Goal: Information Seeking & Learning: Learn about a topic

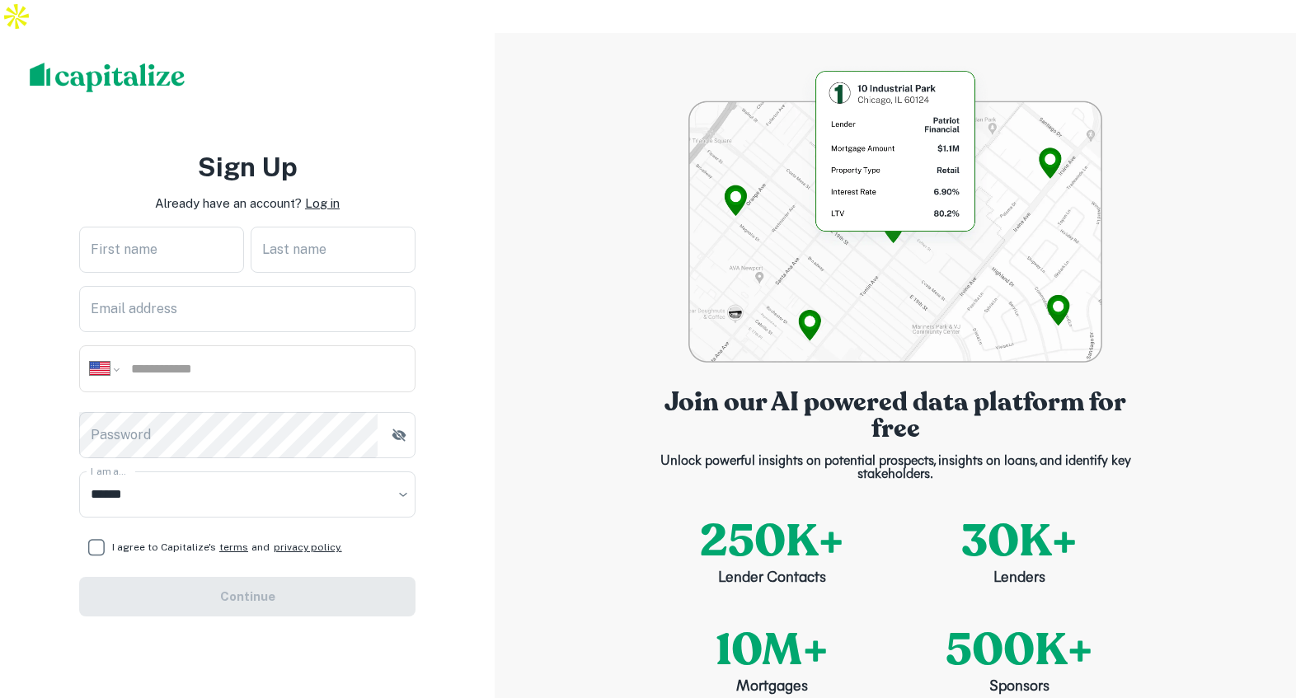
select select "**"
click at [325, 194] on p "Log in" at bounding box center [322, 204] width 35 height 20
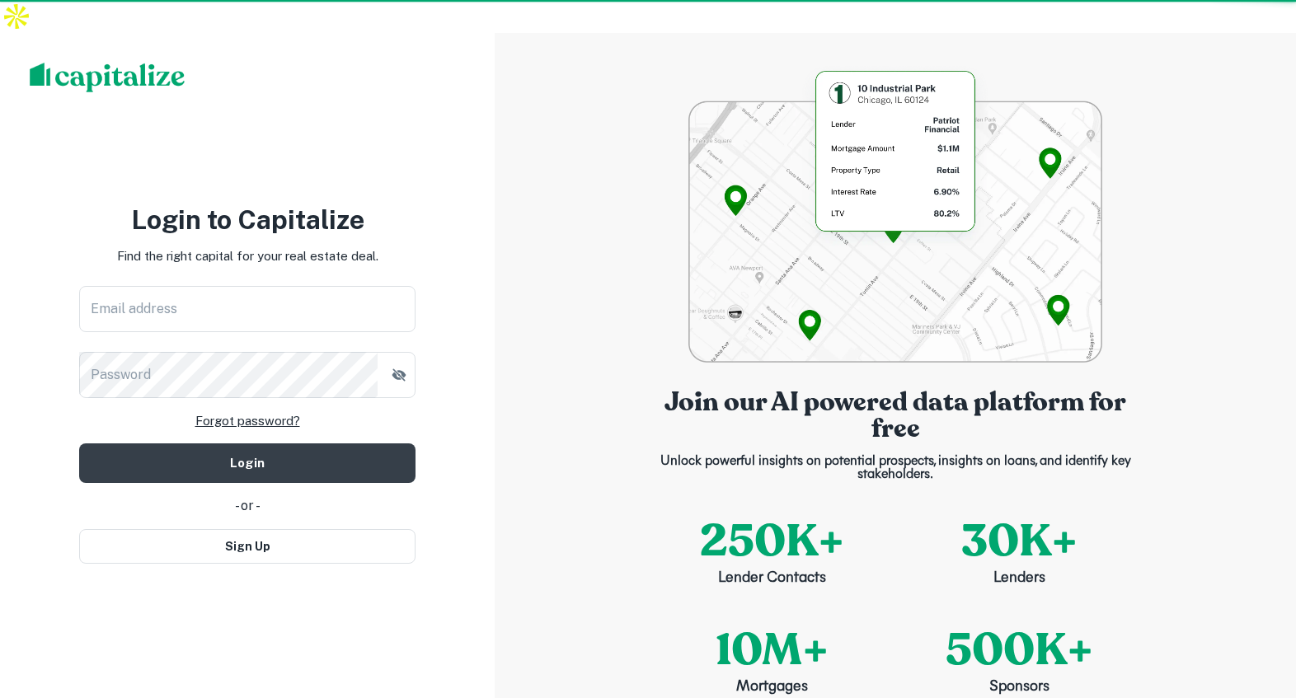
type input "**********"
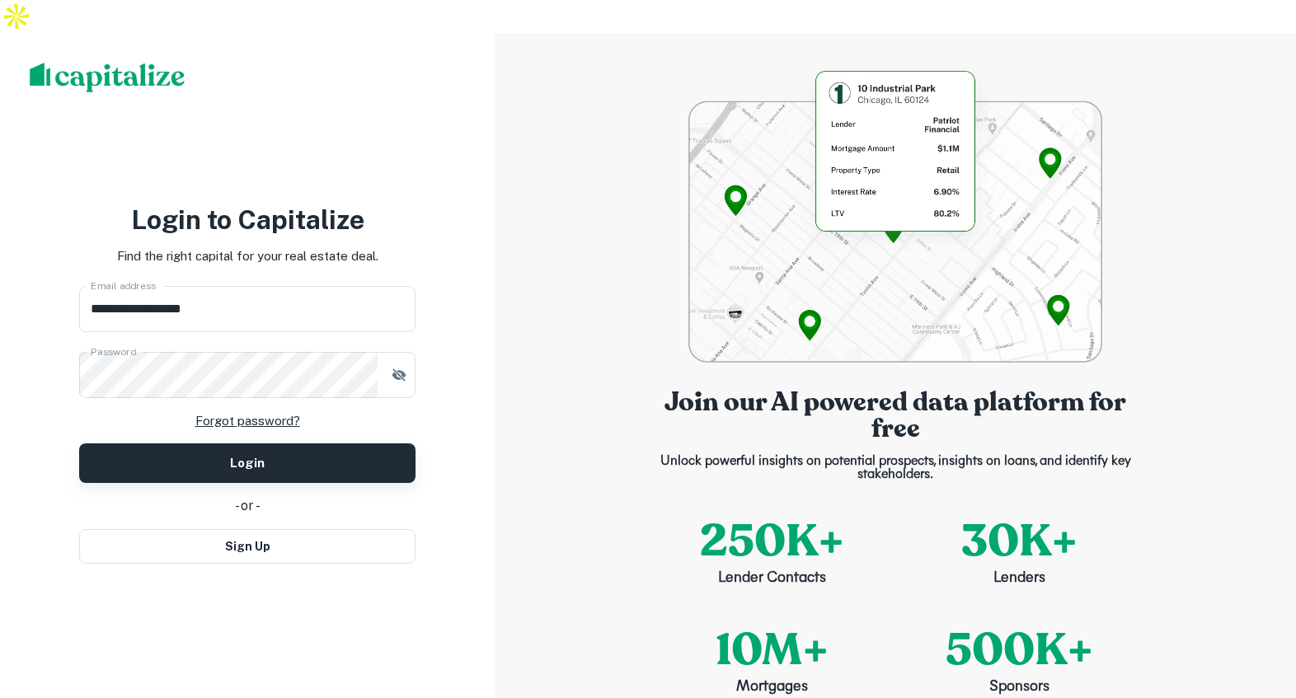
click at [258, 443] on button "Login" at bounding box center [247, 463] width 336 height 40
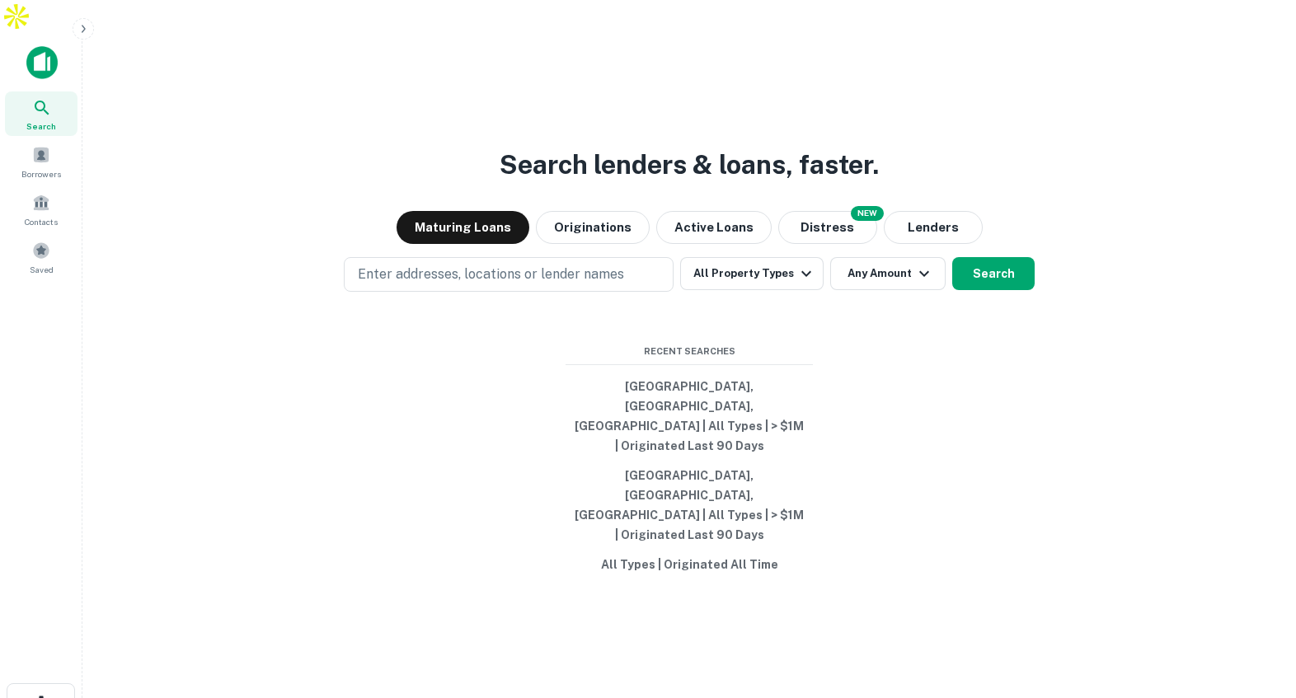
click at [85, 28] on icon "button" at bounding box center [83, 28] width 13 height 13
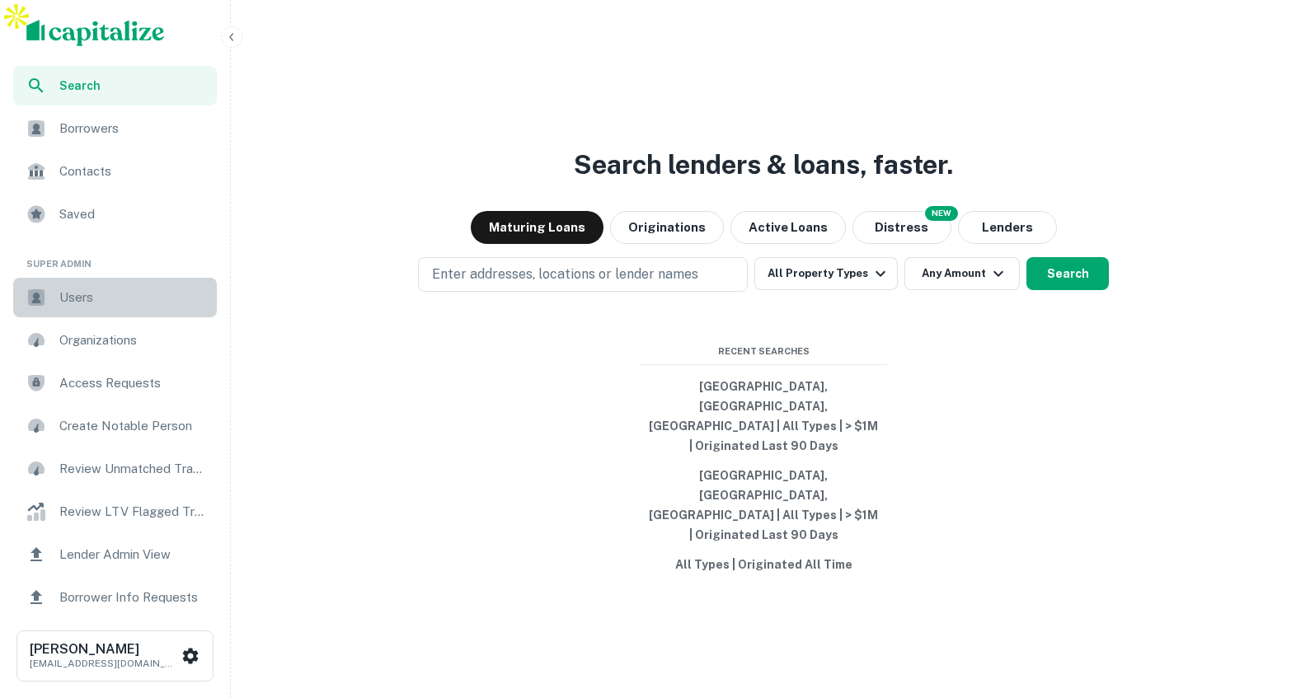
click at [115, 299] on span "Users" at bounding box center [133, 298] width 148 height 20
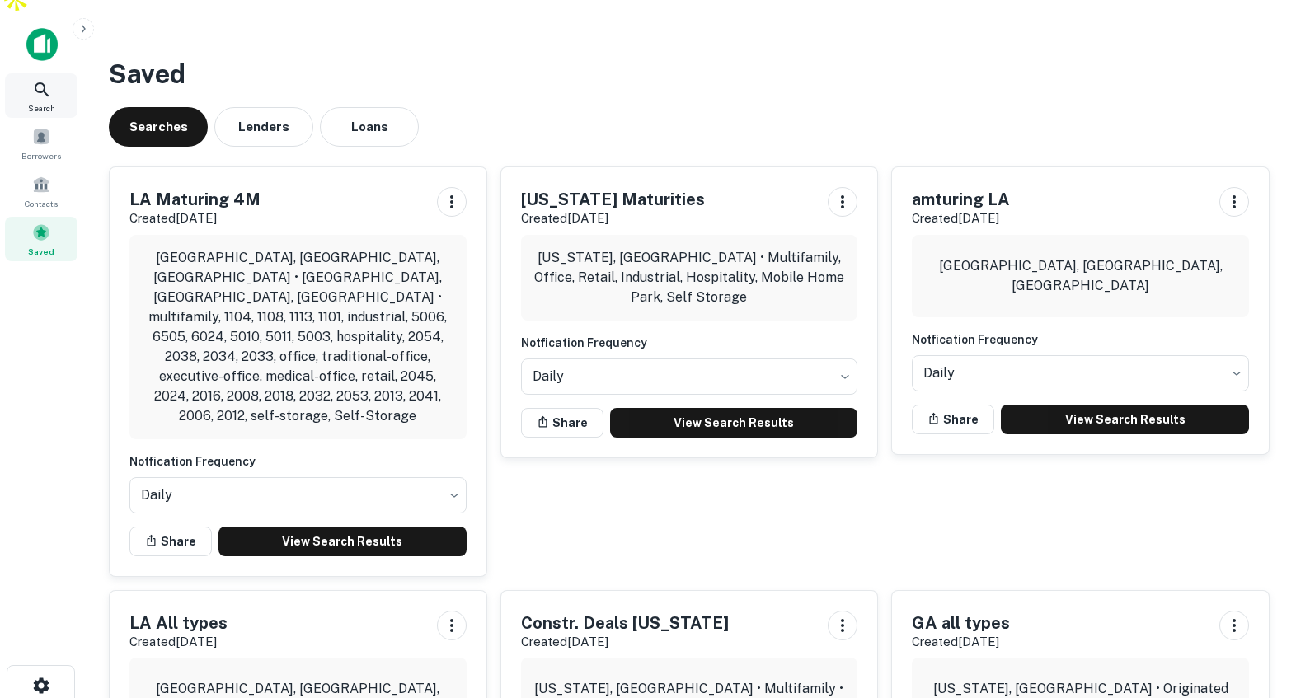
click at [45, 80] on icon at bounding box center [42, 90] width 20 height 20
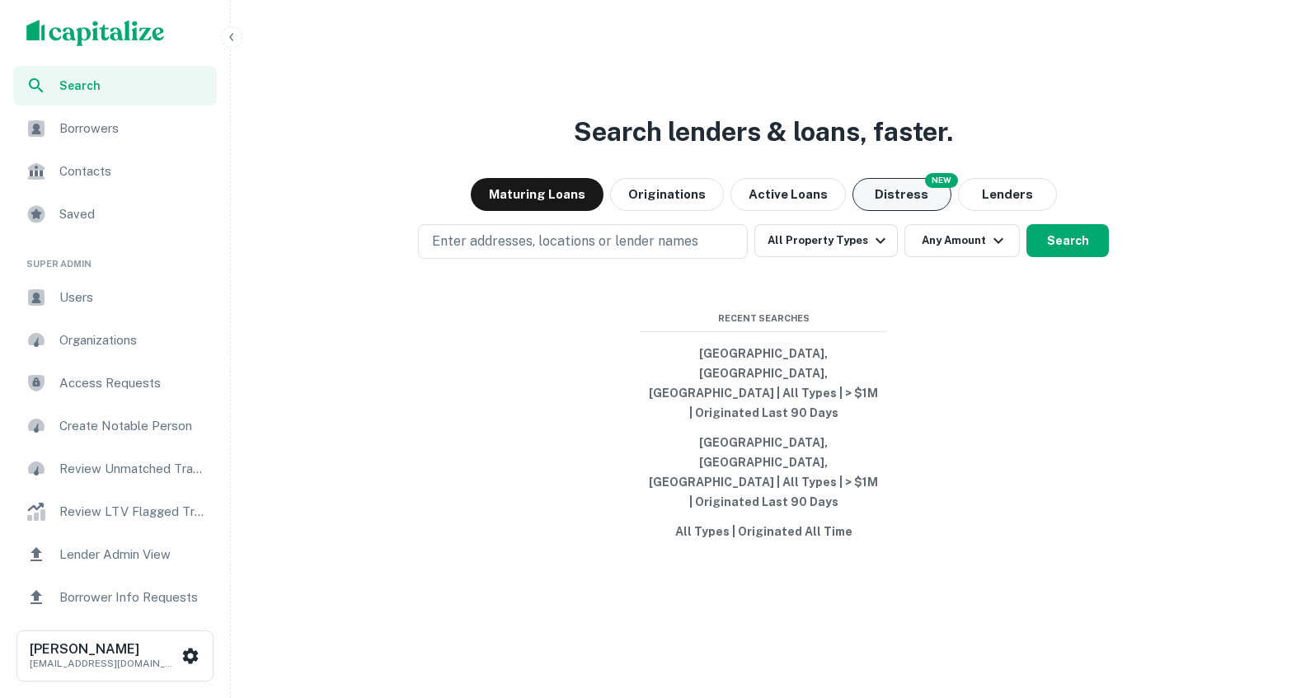
click at [889, 211] on button "Distress" at bounding box center [901, 194] width 99 height 33
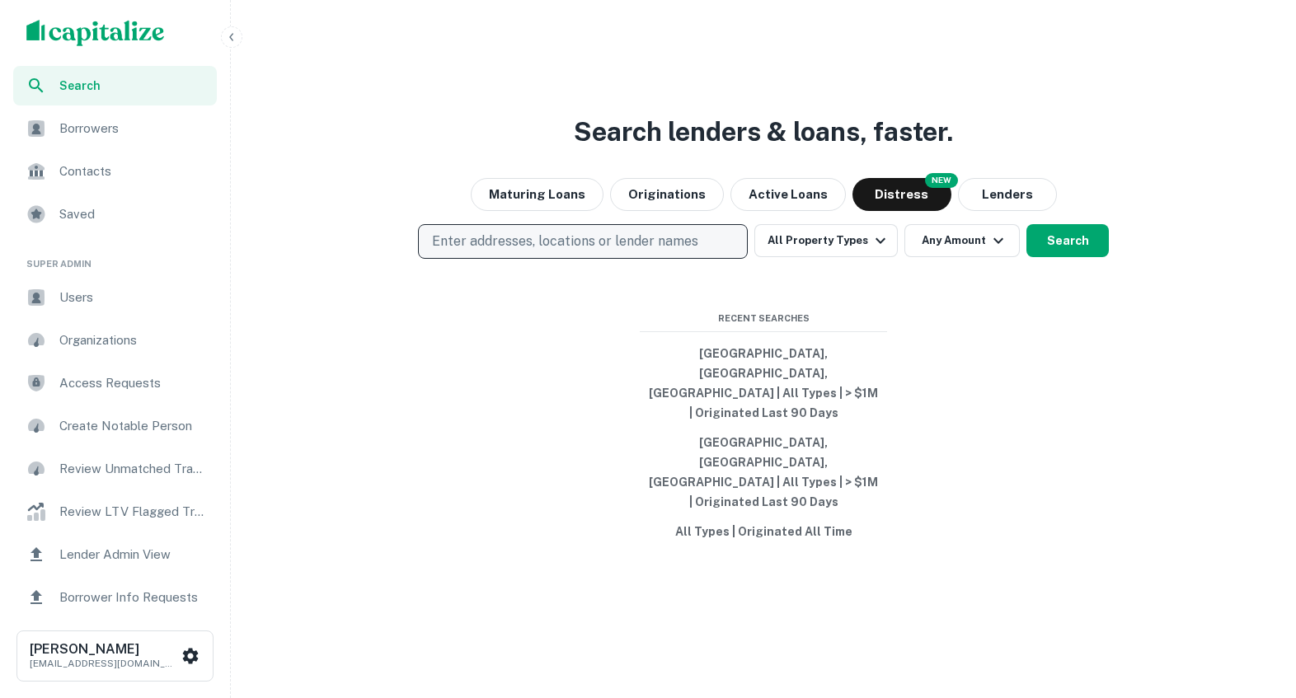
click at [723, 259] on button "Enter addresses, locations or lender names" at bounding box center [583, 241] width 330 height 35
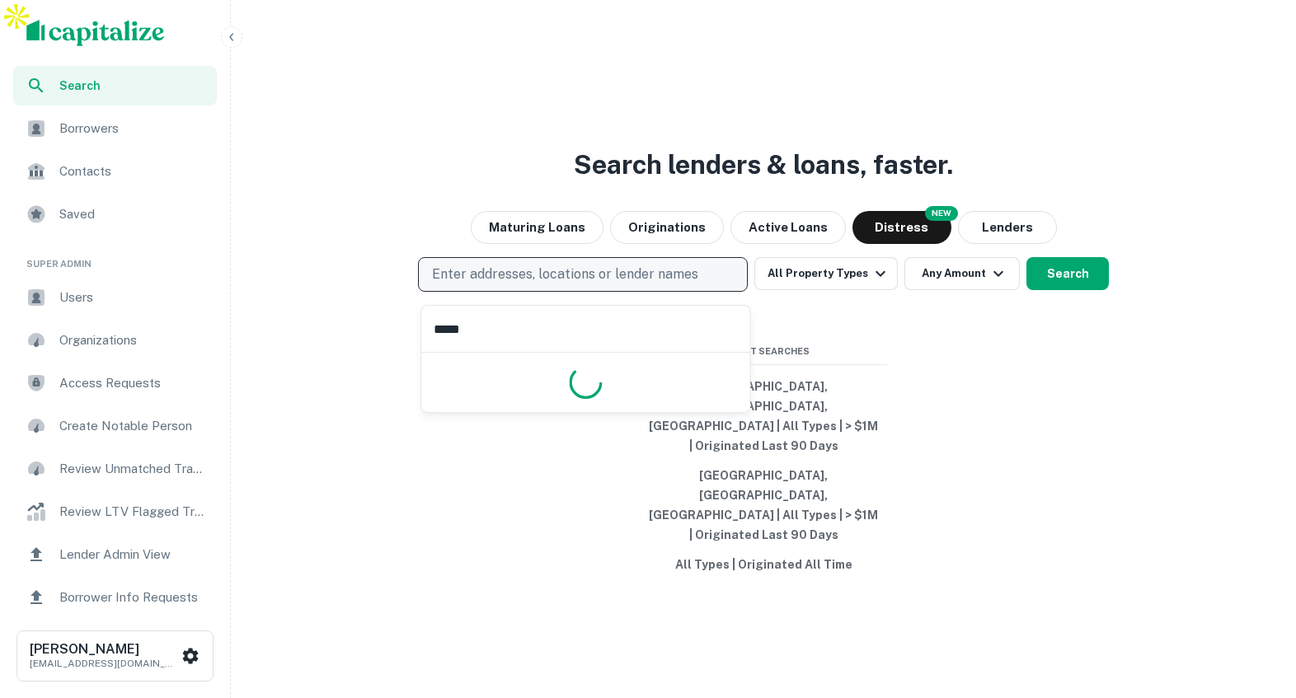
type input "******"
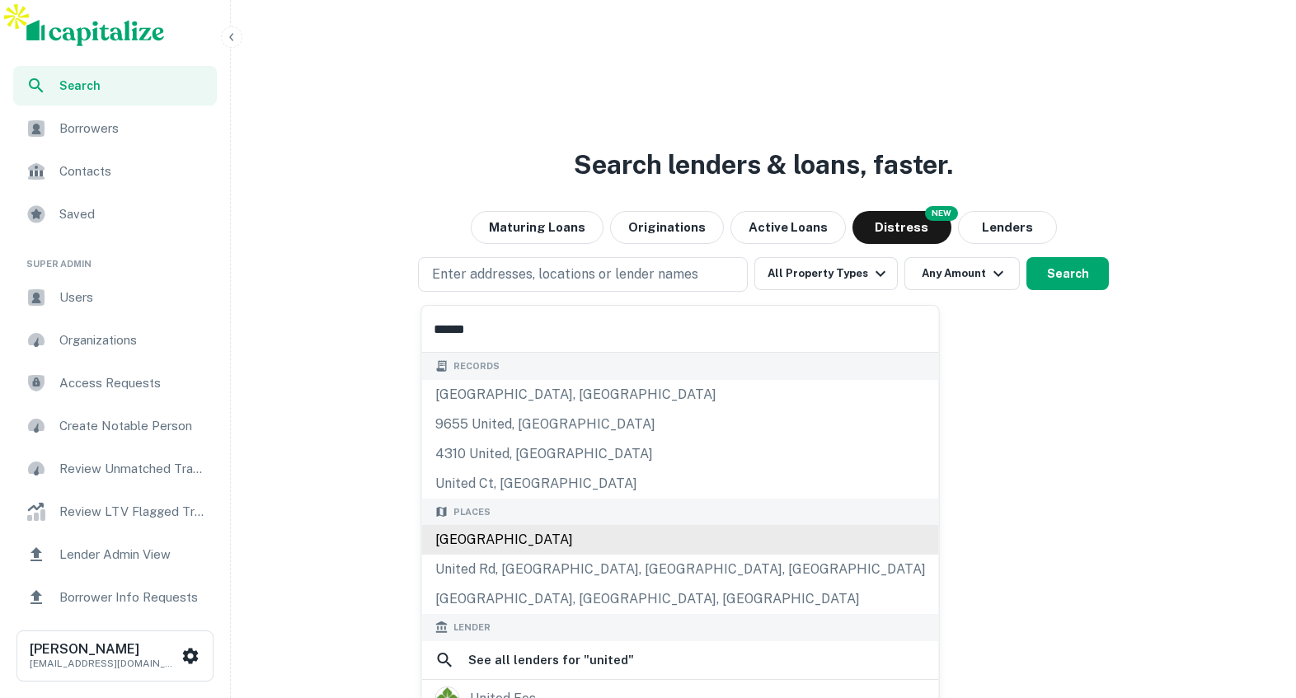
click at [575, 535] on div "[GEOGRAPHIC_DATA]" at bounding box center [680, 540] width 517 height 30
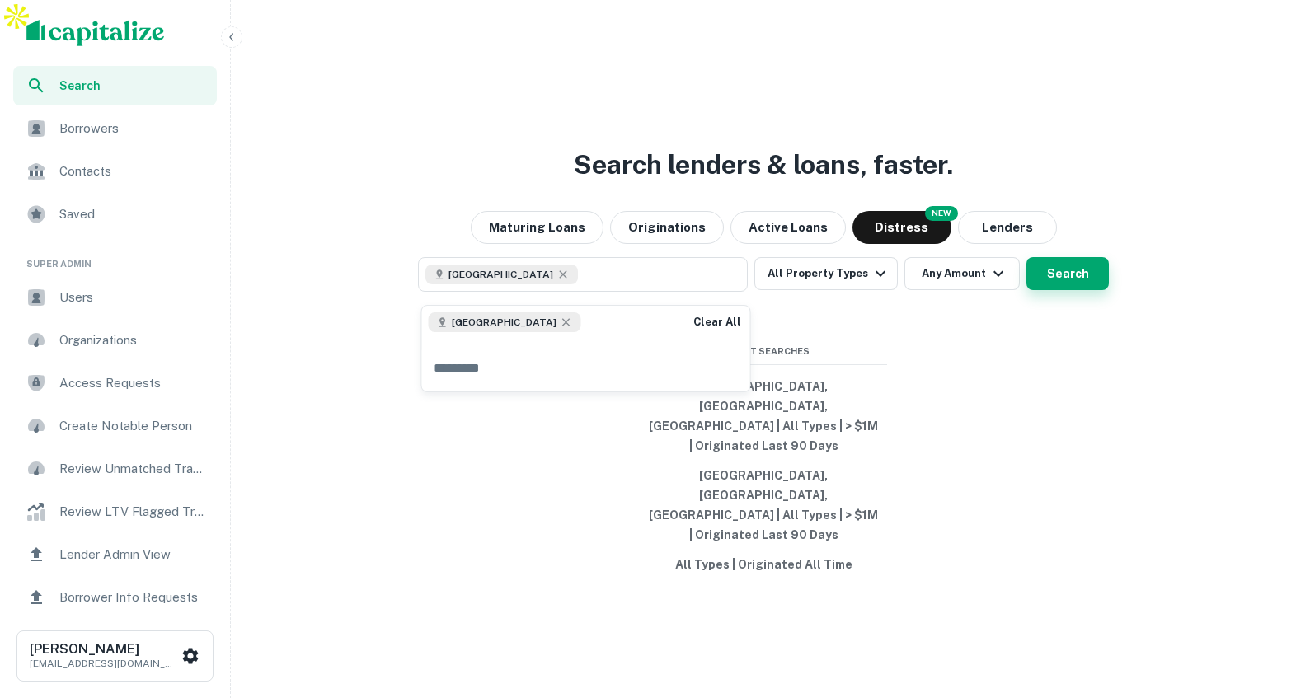
click at [1061, 274] on button "Search" at bounding box center [1067, 273] width 82 height 33
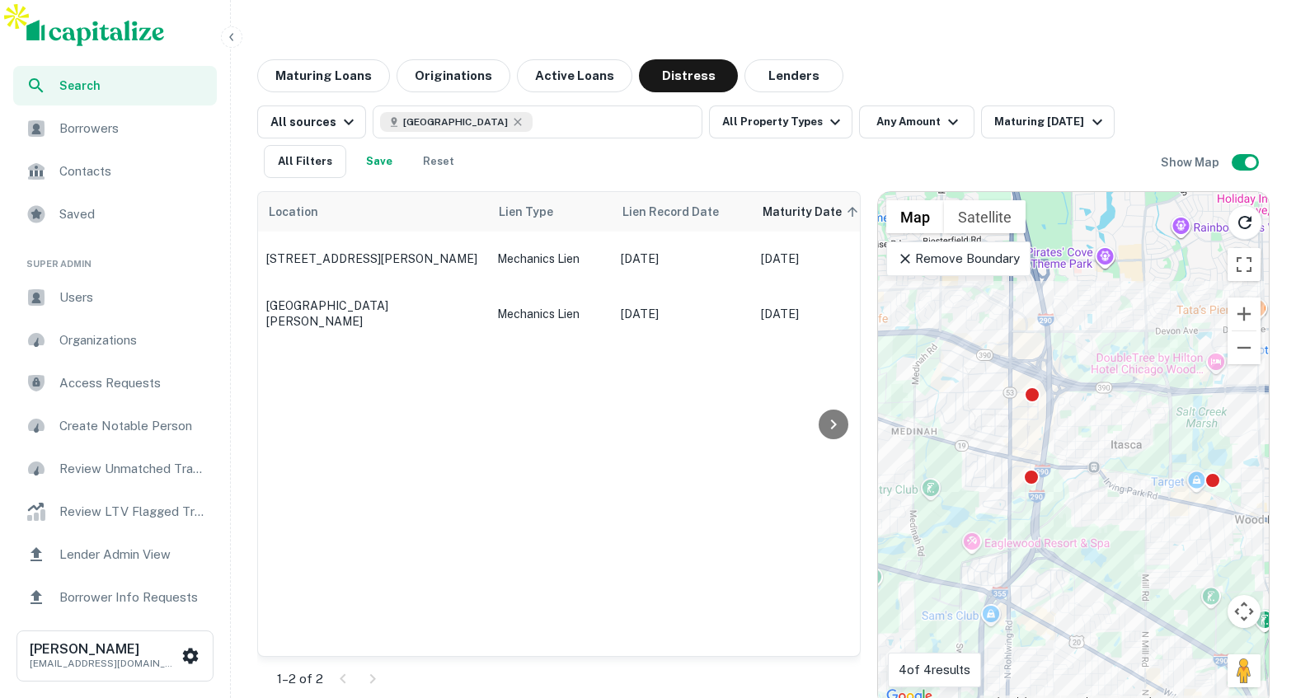
click at [950, 249] on p "Remove Boundary" at bounding box center [958, 259] width 123 height 20
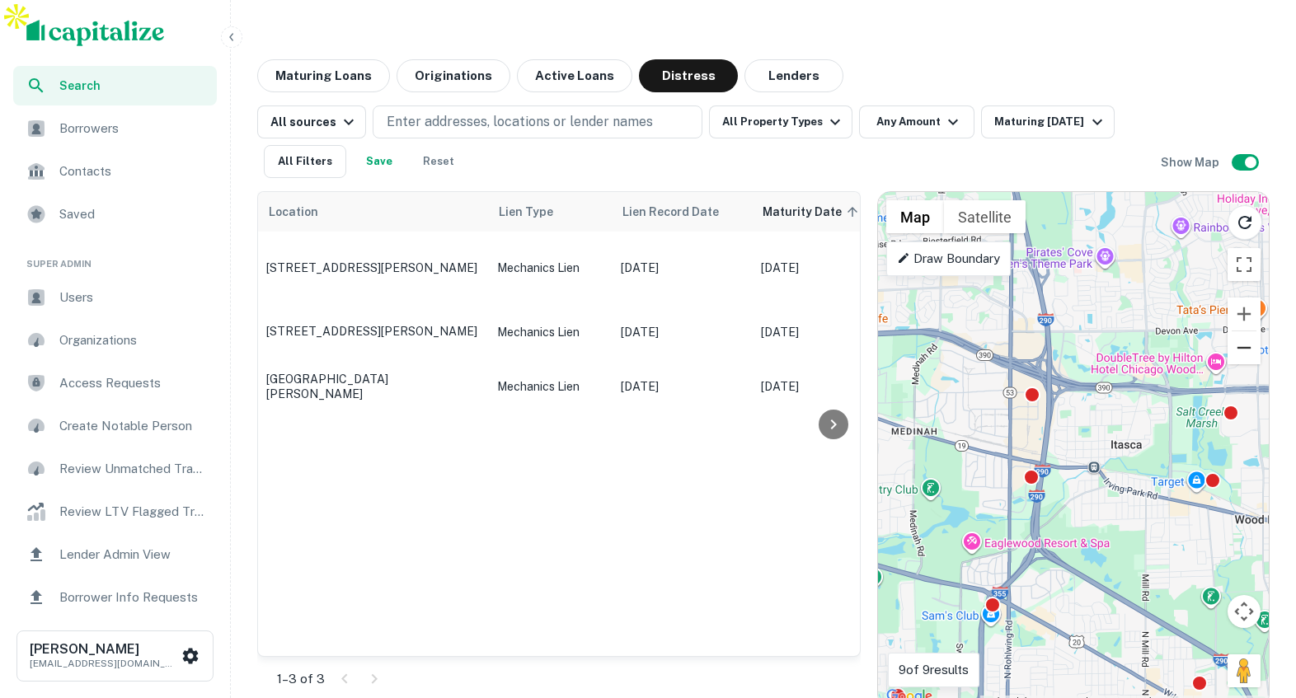
click at [1244, 331] on button "Zoom out" at bounding box center [1243, 347] width 33 height 33
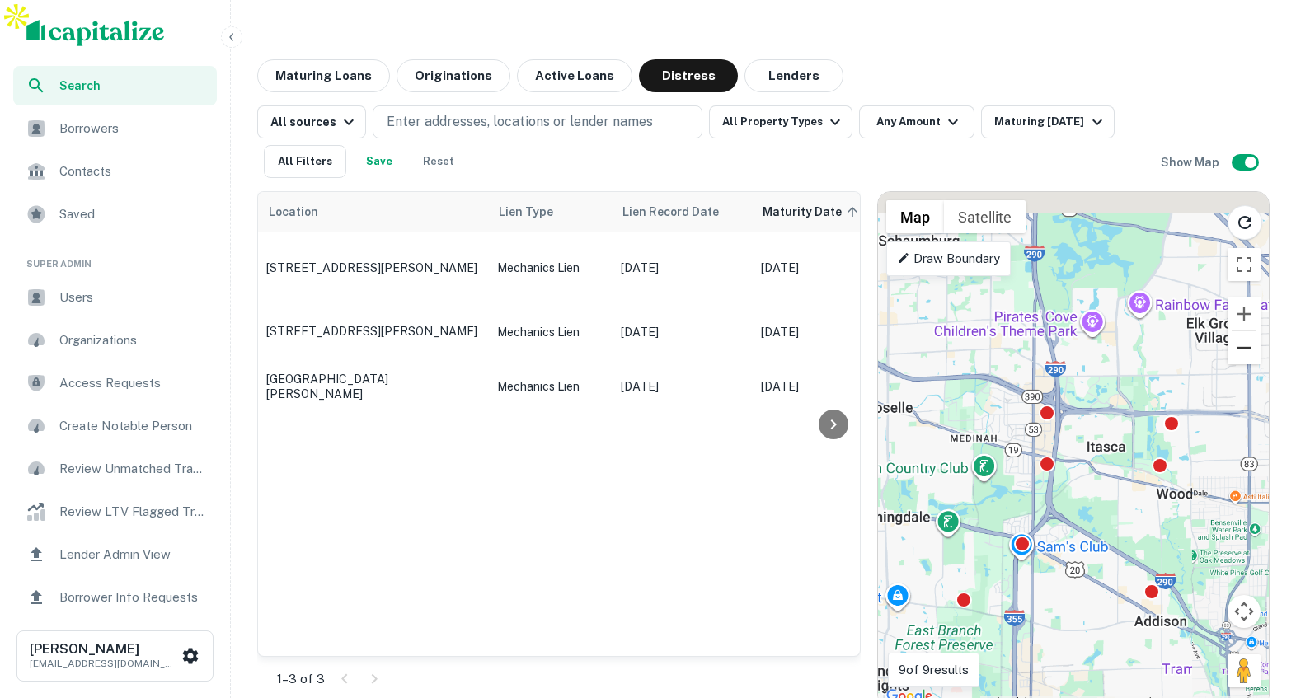
click at [1244, 331] on button "Zoom out" at bounding box center [1243, 347] width 33 height 33
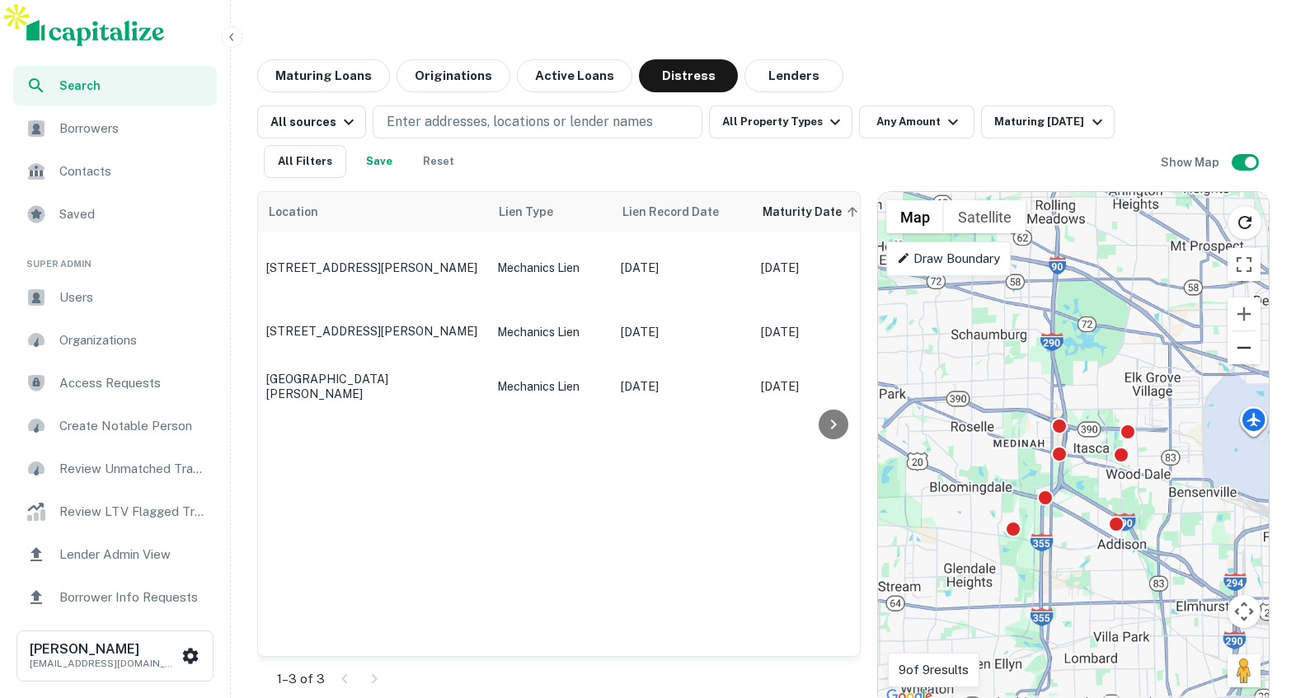
click at [1244, 331] on button "Zoom out" at bounding box center [1243, 347] width 33 height 33
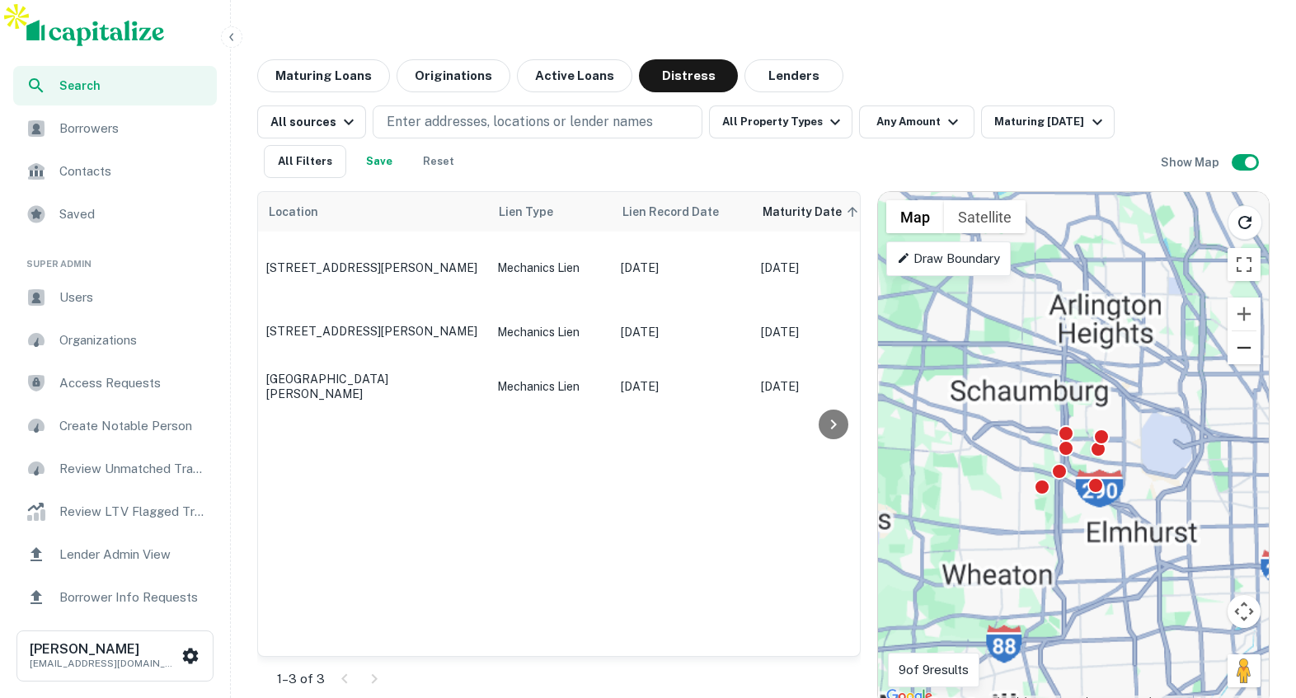
click at [1244, 331] on button "Zoom out" at bounding box center [1243, 347] width 33 height 33
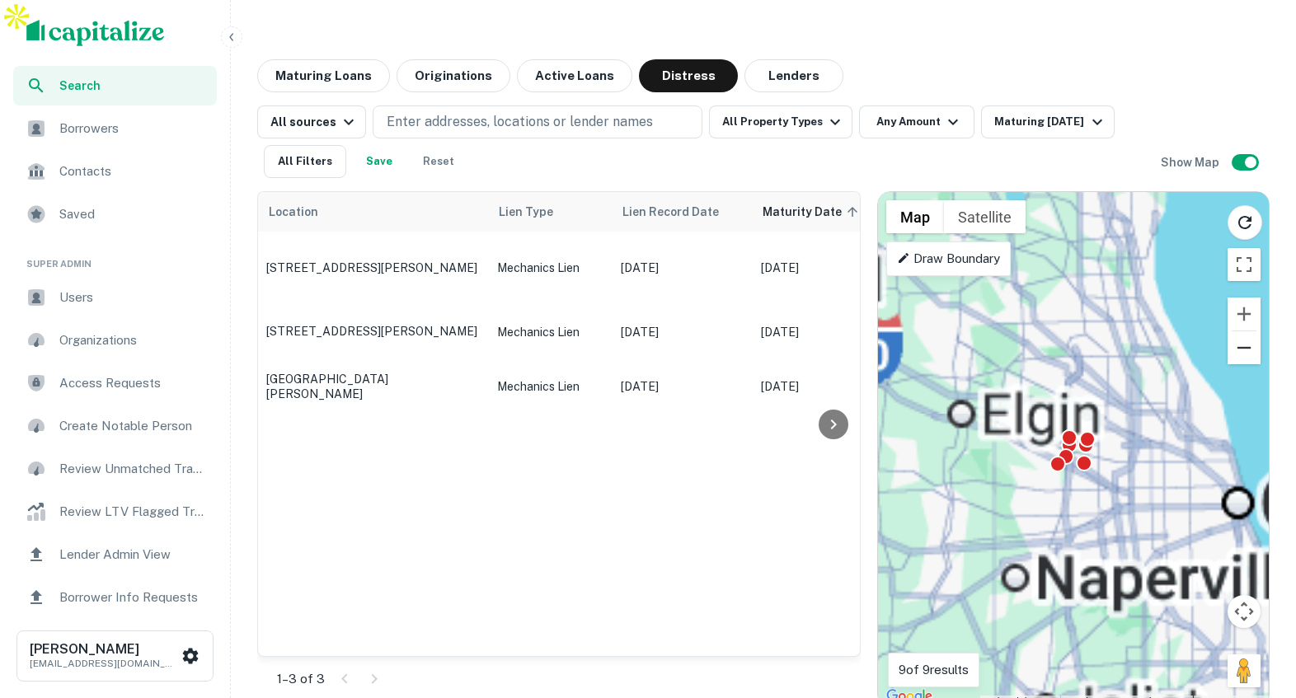
click at [1244, 331] on button "Zoom out" at bounding box center [1243, 347] width 33 height 33
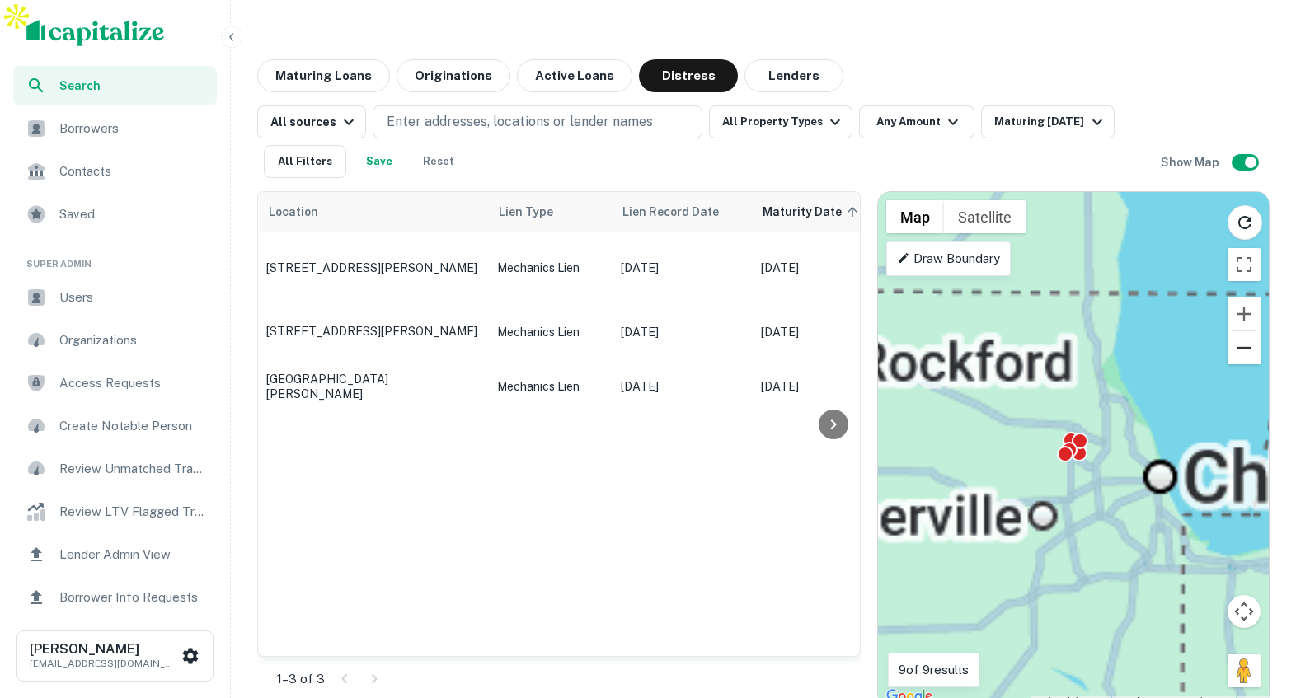
click at [1244, 331] on button "Zoom out" at bounding box center [1243, 347] width 33 height 33
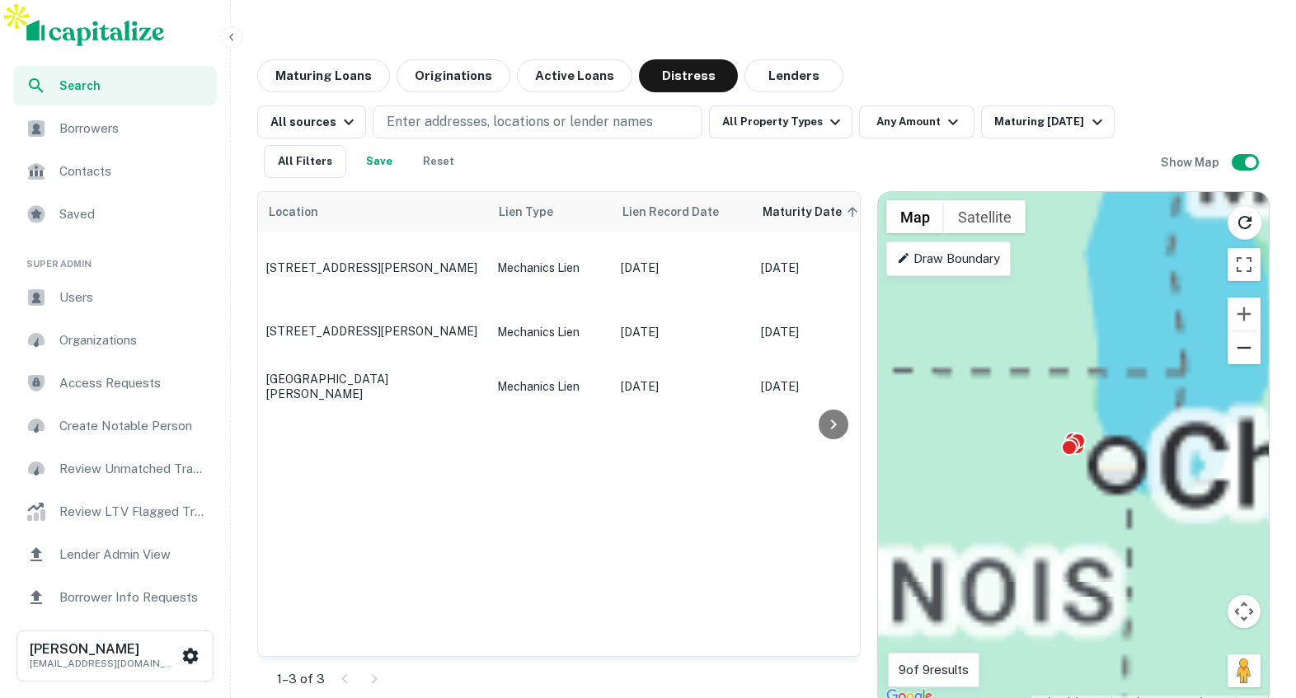
click at [1244, 331] on button "Zoom out" at bounding box center [1243, 347] width 33 height 33
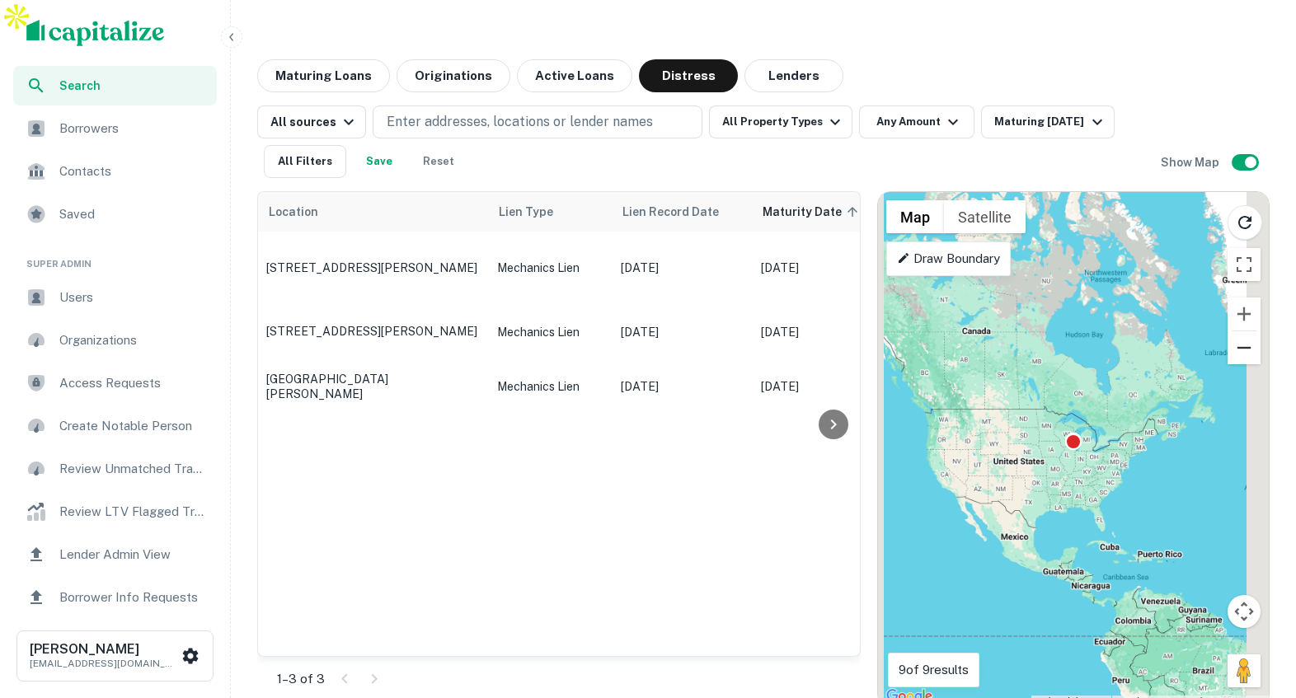
click at [1244, 331] on button "Zoom out" at bounding box center [1243, 347] width 33 height 33
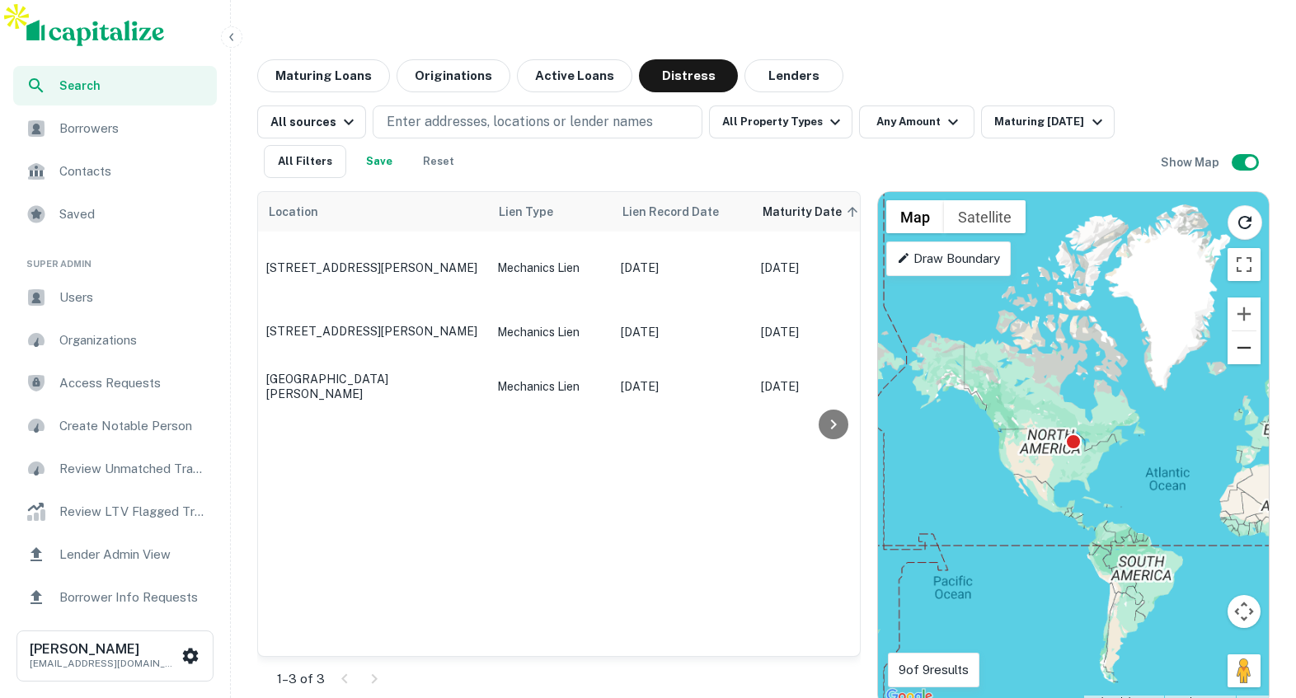
click at [1244, 331] on button "Zoom out" at bounding box center [1243, 347] width 33 height 33
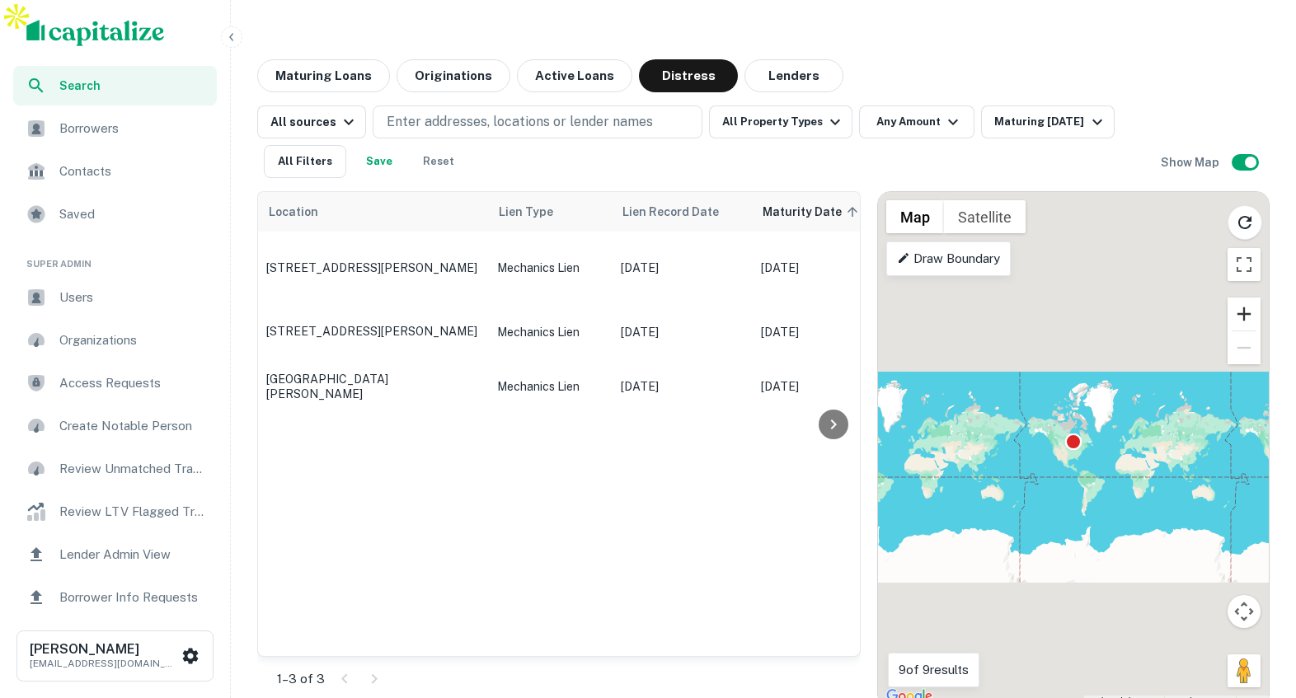
click at [1241, 298] on button "Zoom in" at bounding box center [1243, 314] width 33 height 33
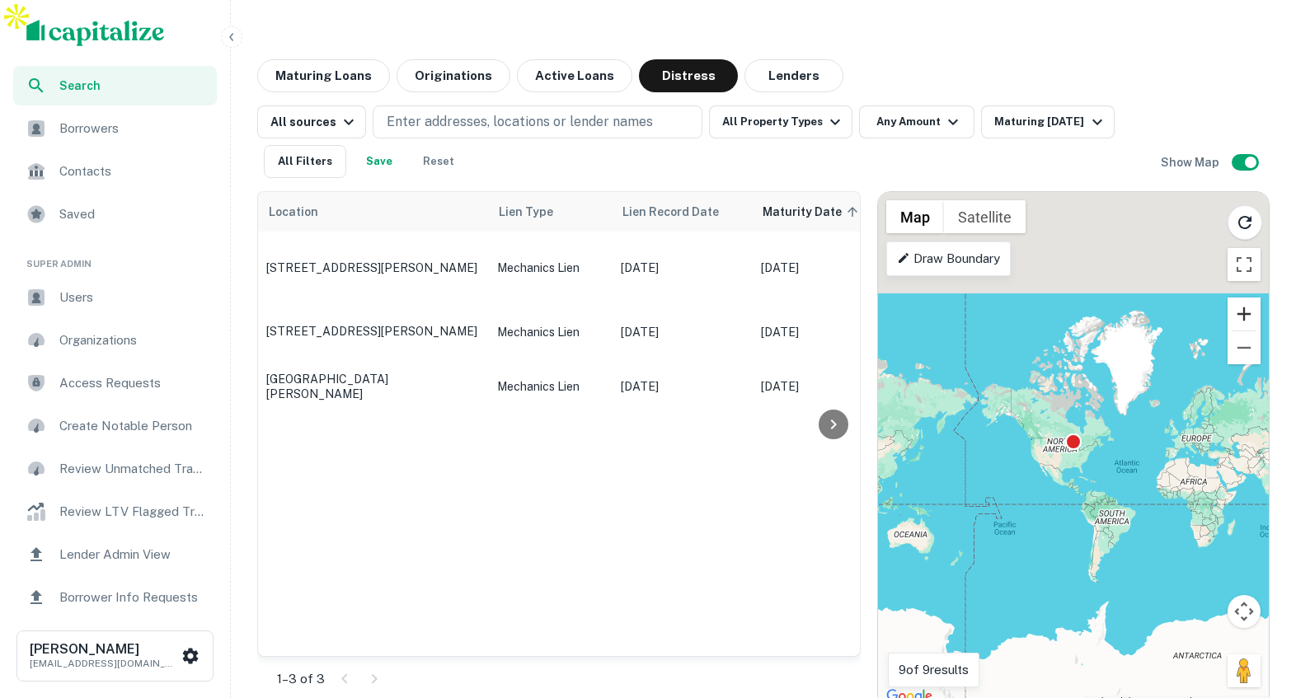
click at [1241, 298] on button "Zoom in" at bounding box center [1243, 314] width 33 height 33
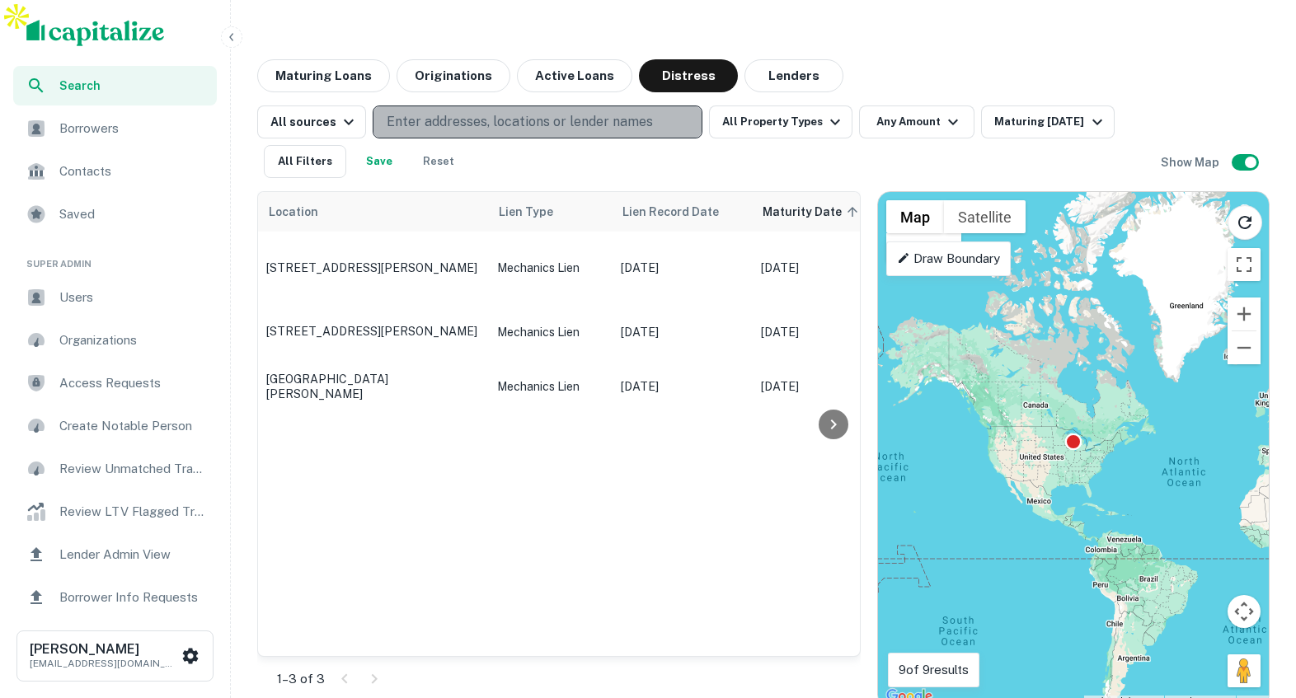
click at [607, 112] on p "Enter addresses, locations or lender names" at bounding box center [520, 122] width 266 height 20
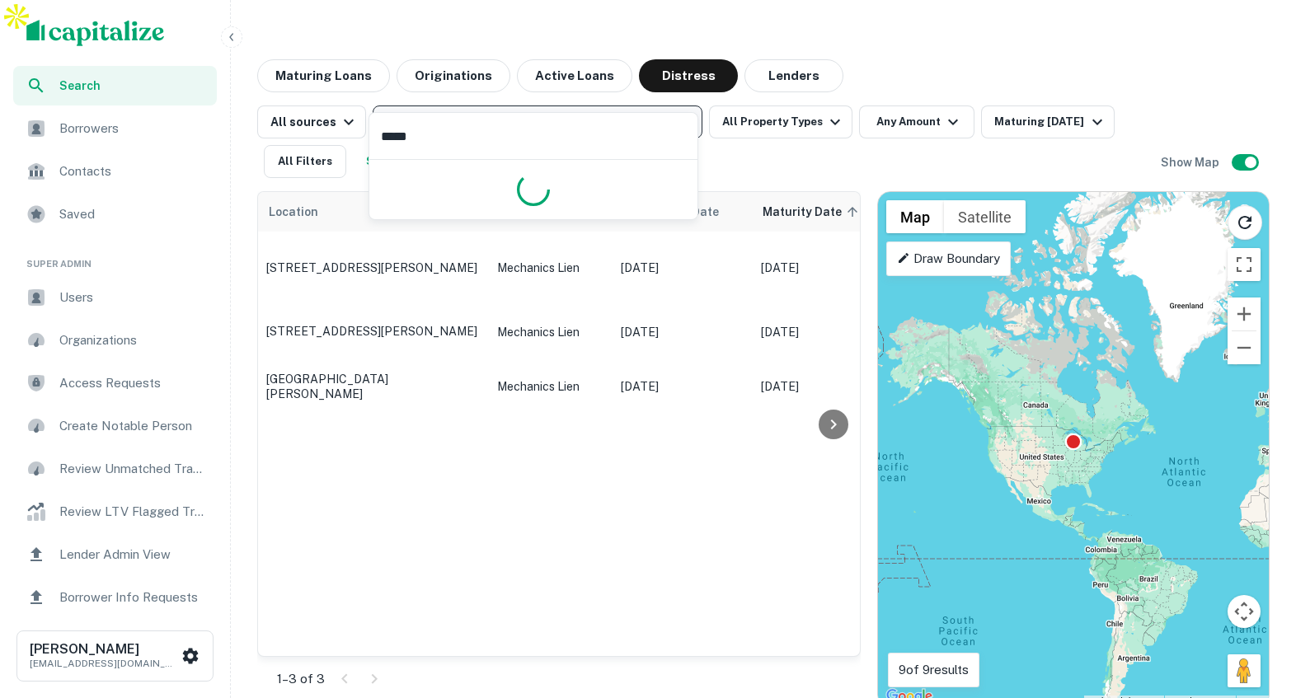
type input "******"
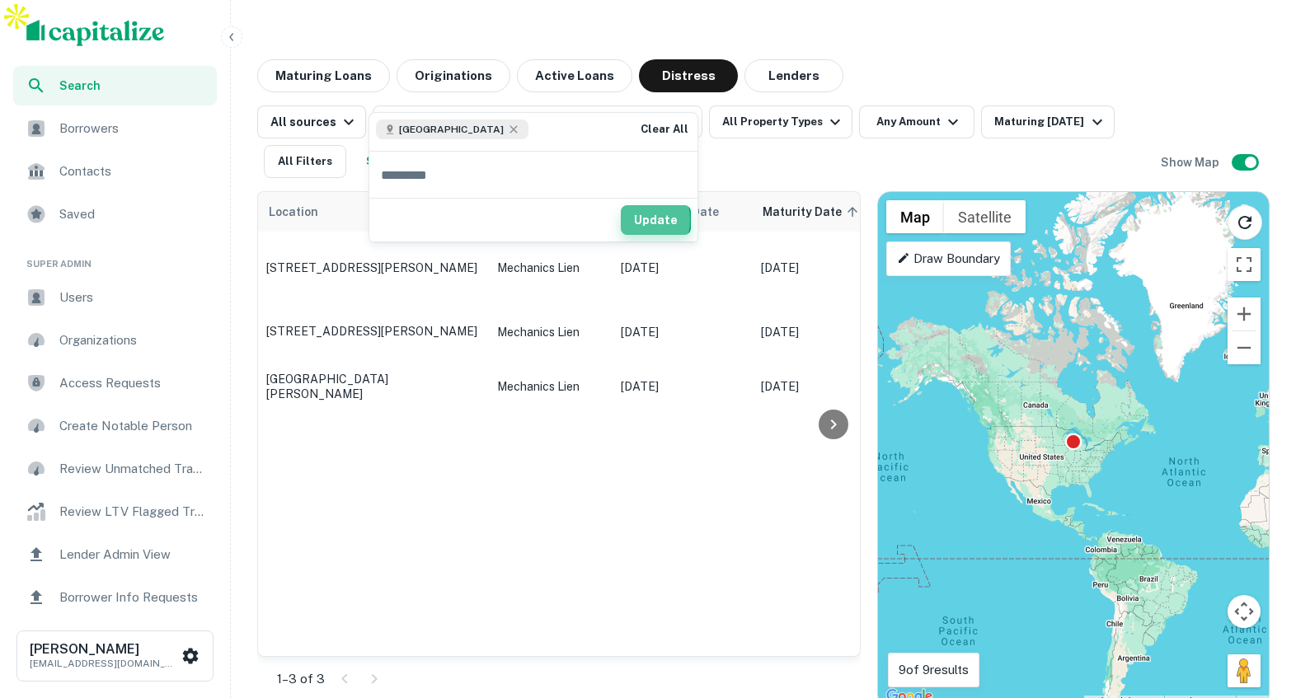
click at [632, 219] on button "Update" at bounding box center [656, 220] width 70 height 30
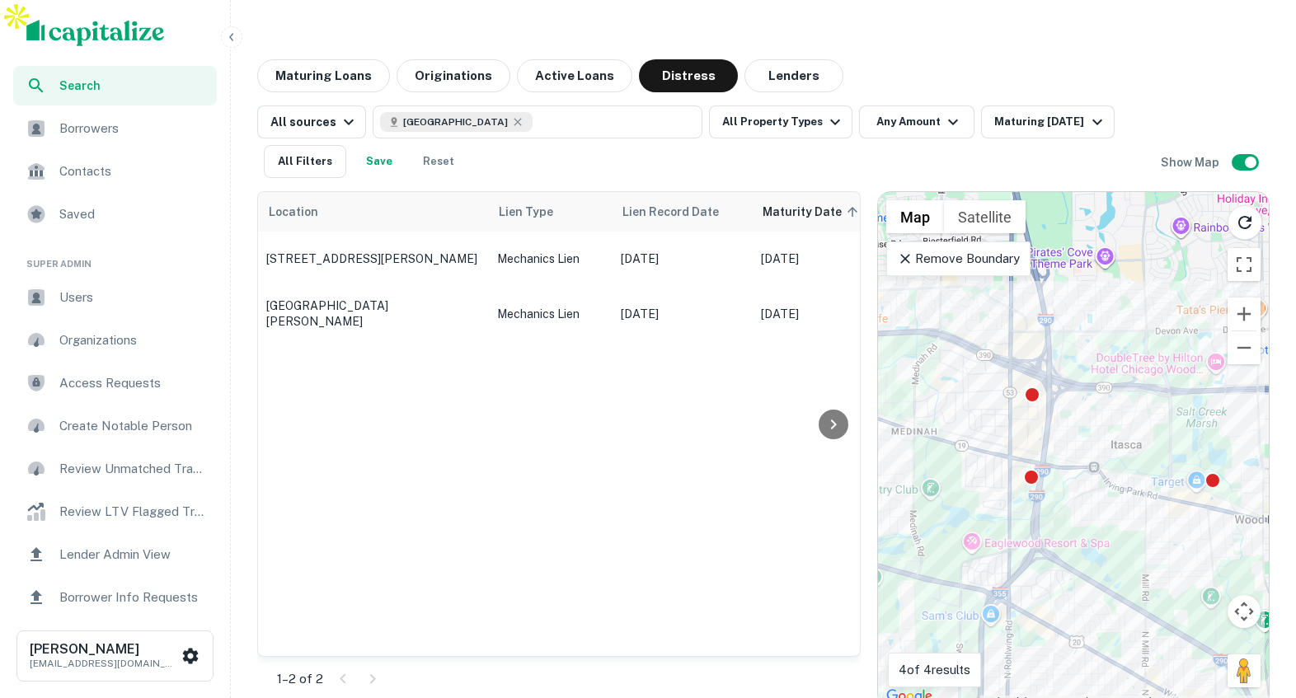
click at [232, 40] on icon "button" at bounding box center [231, 36] width 4 height 7
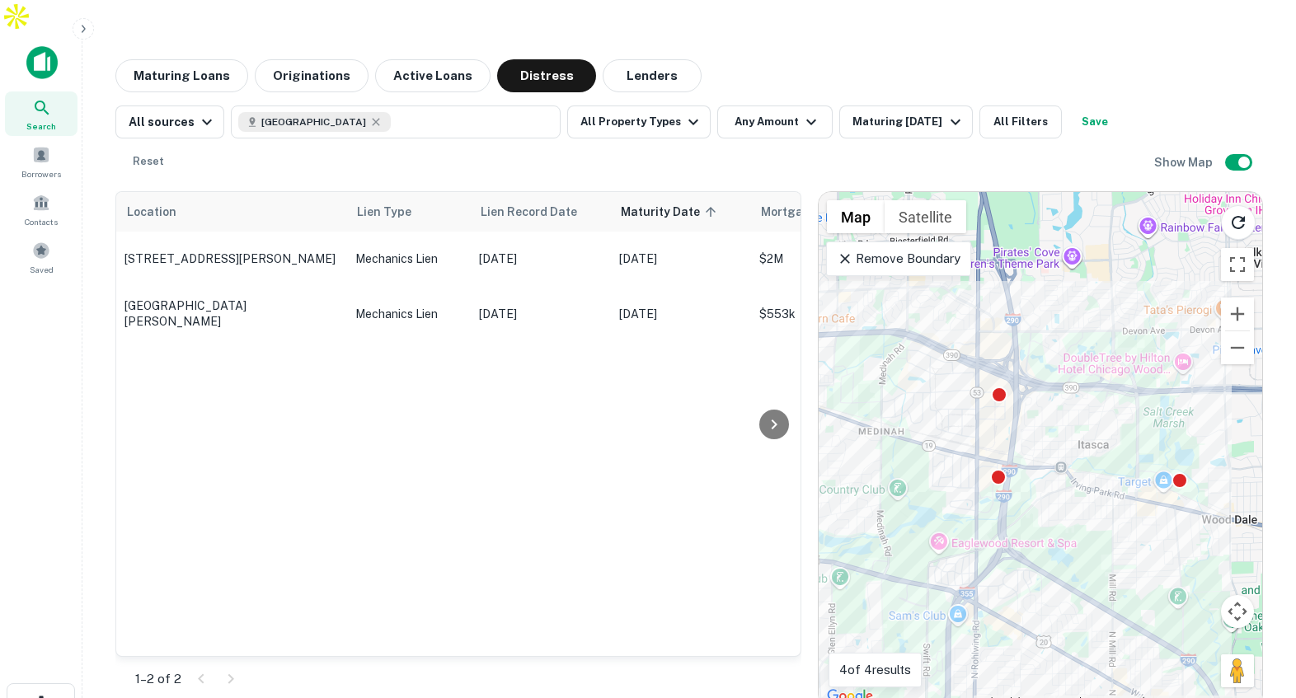
click at [53, 46] on img at bounding box center [41, 62] width 31 height 33
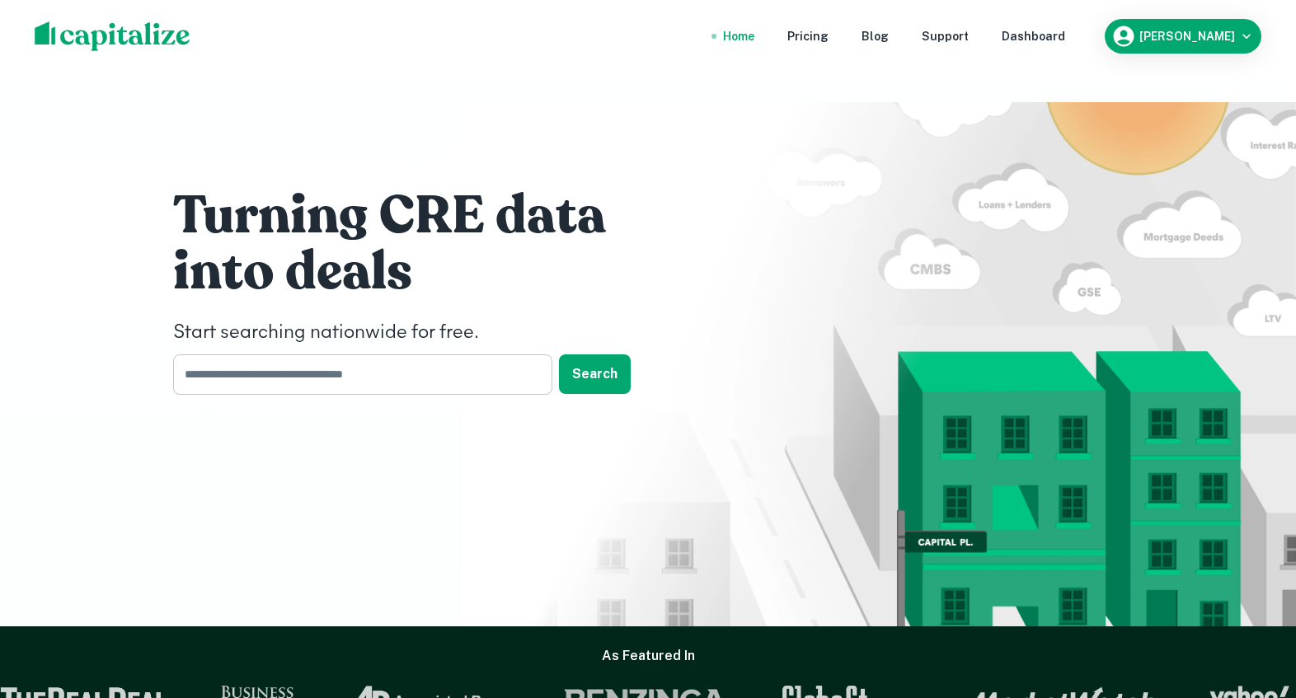
click at [348, 354] on input "text" at bounding box center [357, 374] width 368 height 40
type input "******"
click at [596, 354] on button "Search" at bounding box center [595, 374] width 72 height 40
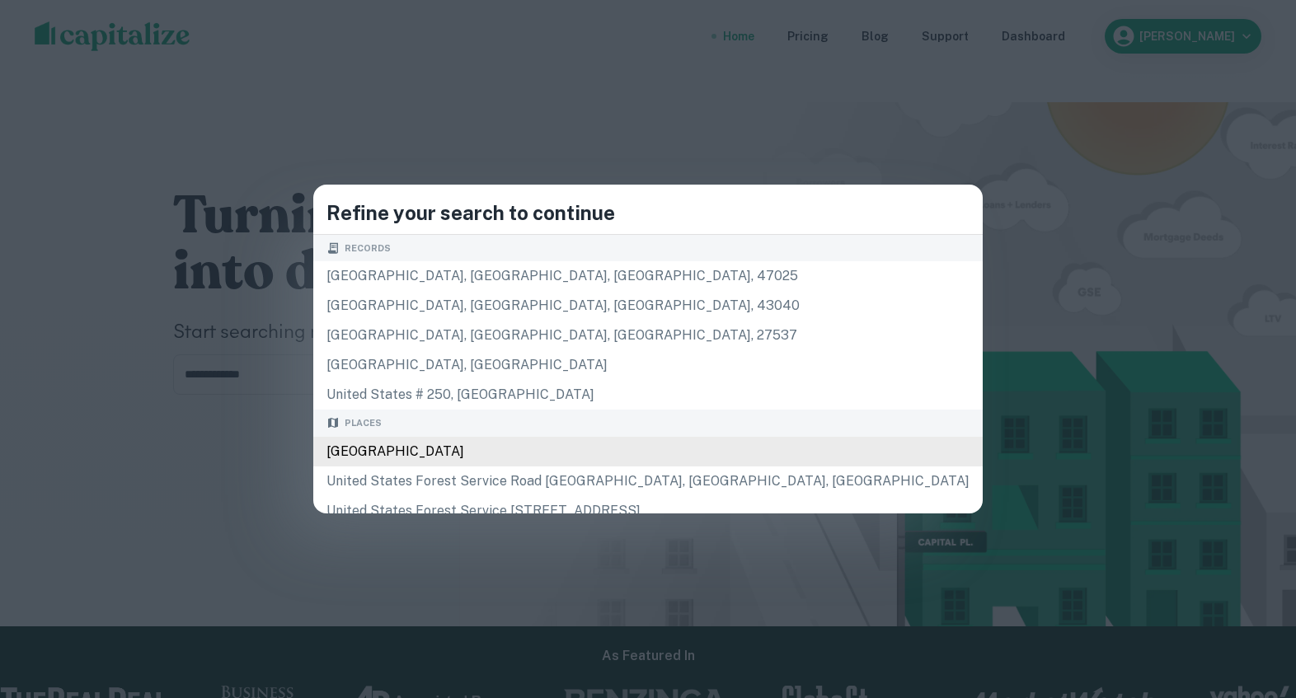
click at [547, 448] on div "[GEOGRAPHIC_DATA]" at bounding box center [647, 452] width 669 height 30
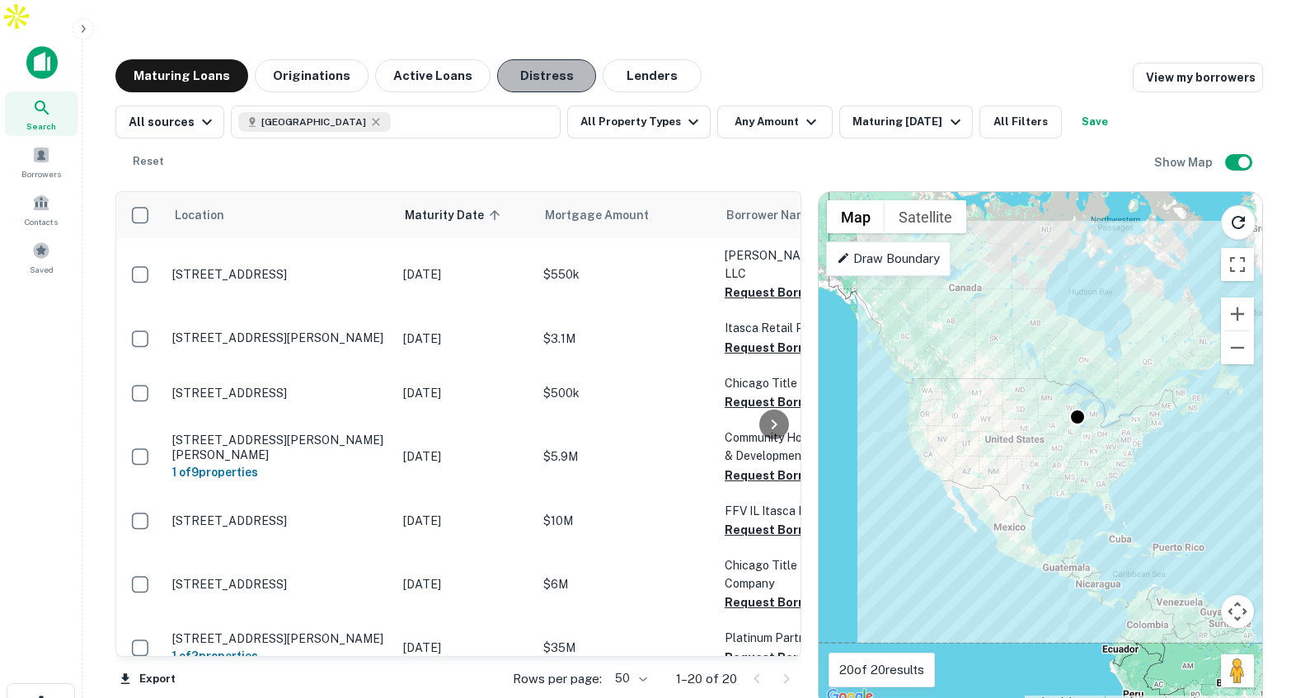
click at [516, 59] on button "Distress" at bounding box center [546, 75] width 99 height 33
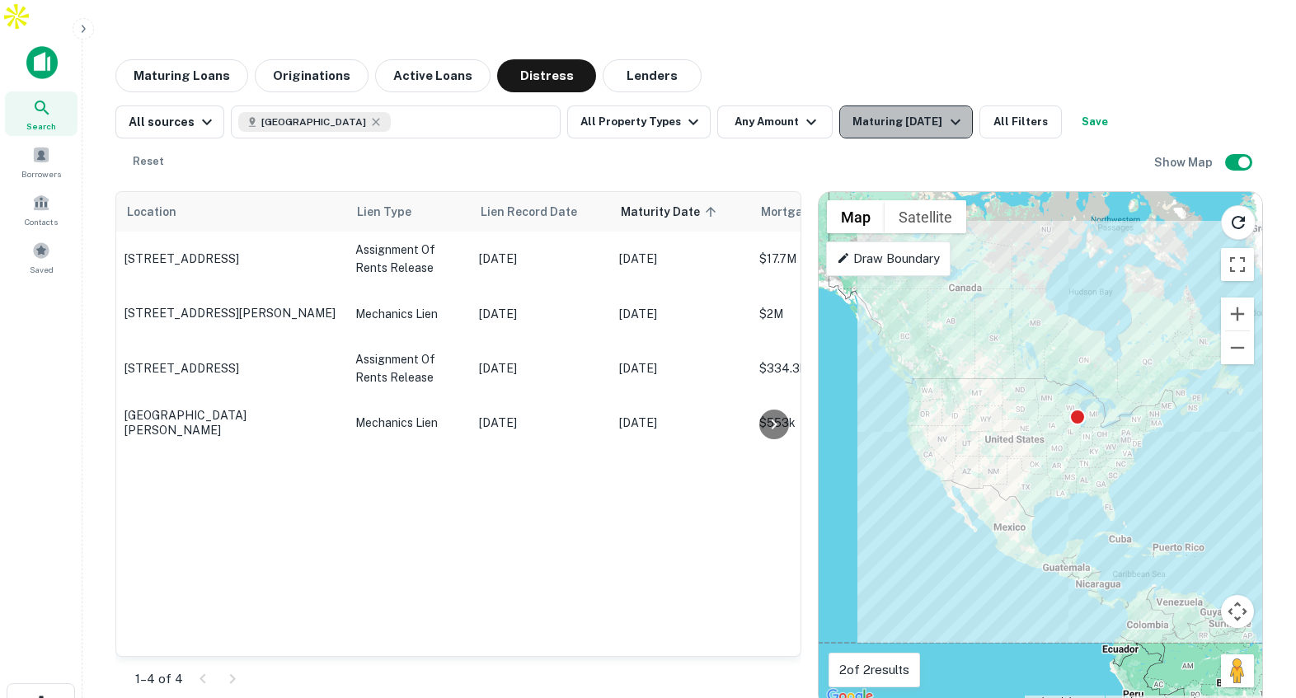
click at [898, 112] on div "Maturing [DATE]" at bounding box center [908, 122] width 112 height 20
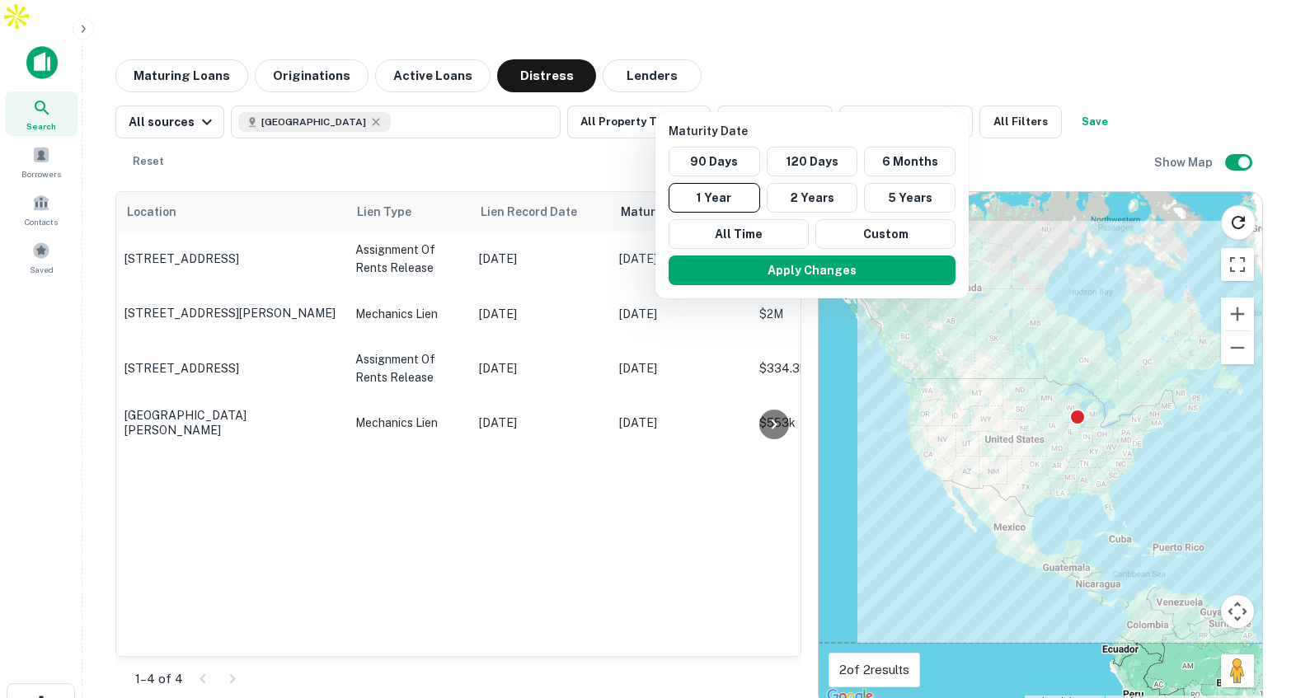
click at [988, 90] on div at bounding box center [648, 349] width 1296 height 698
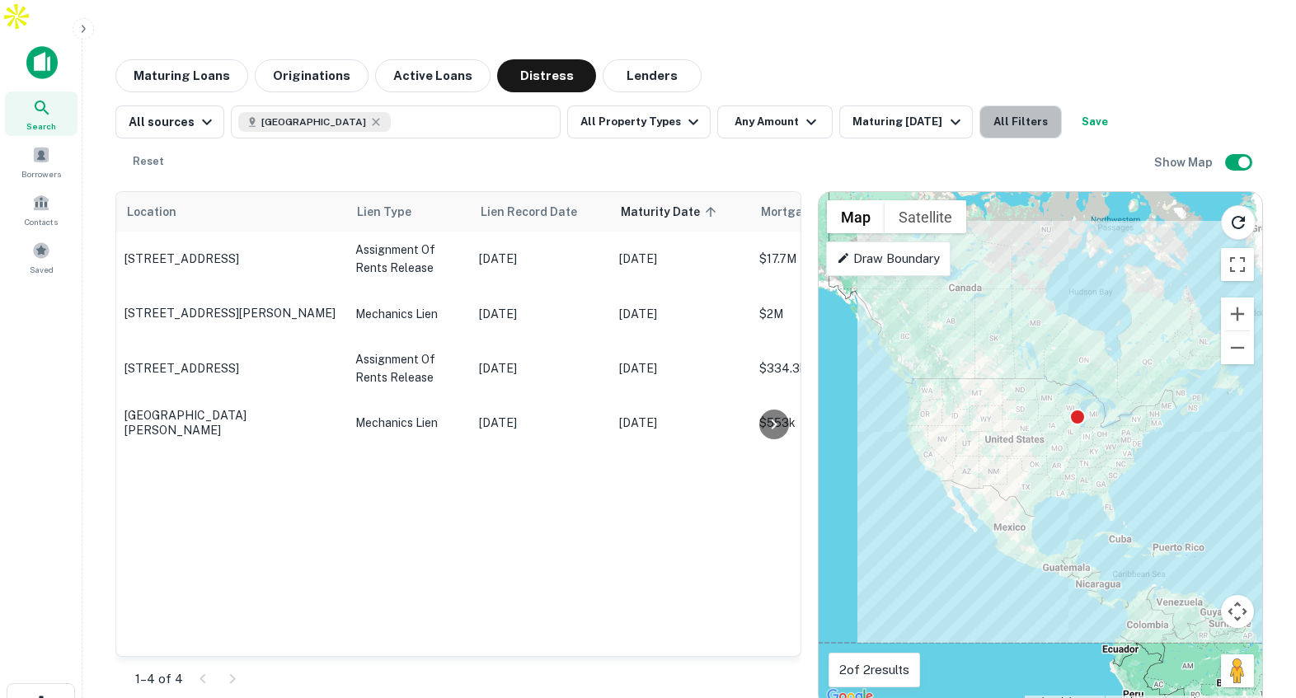
click at [988, 106] on button "All Filters" at bounding box center [1020, 122] width 82 height 33
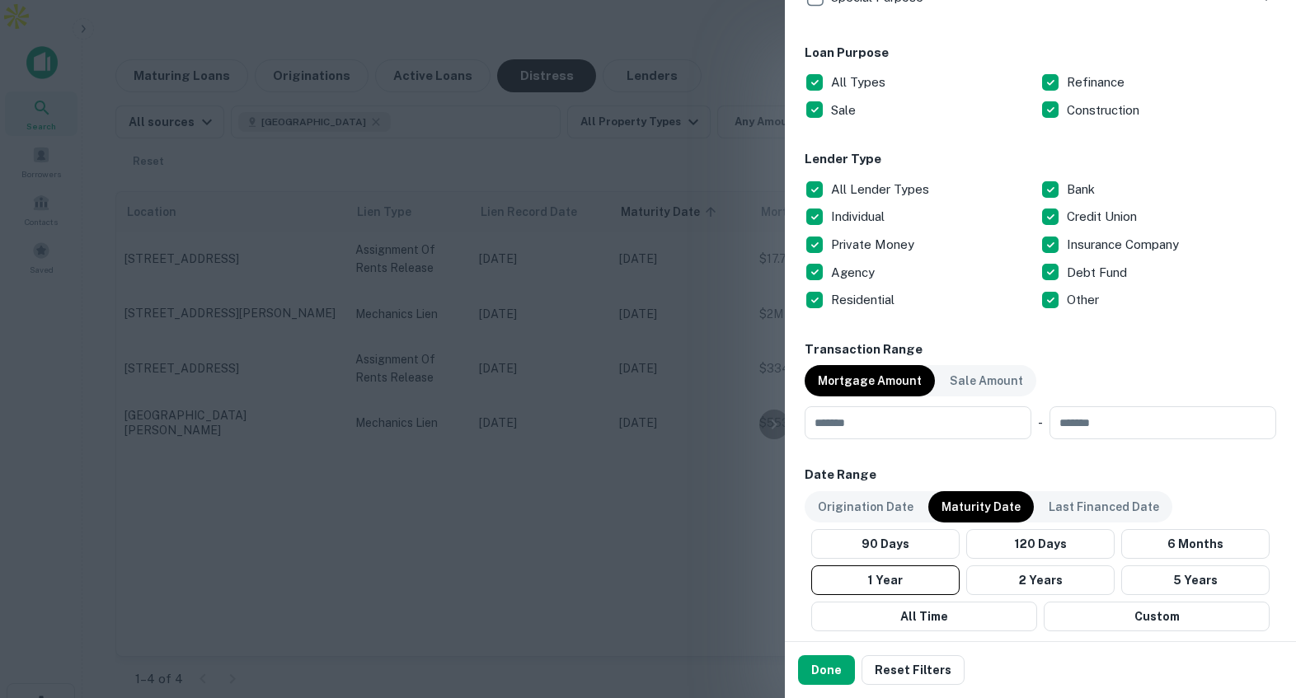
scroll to position [1140, 0]
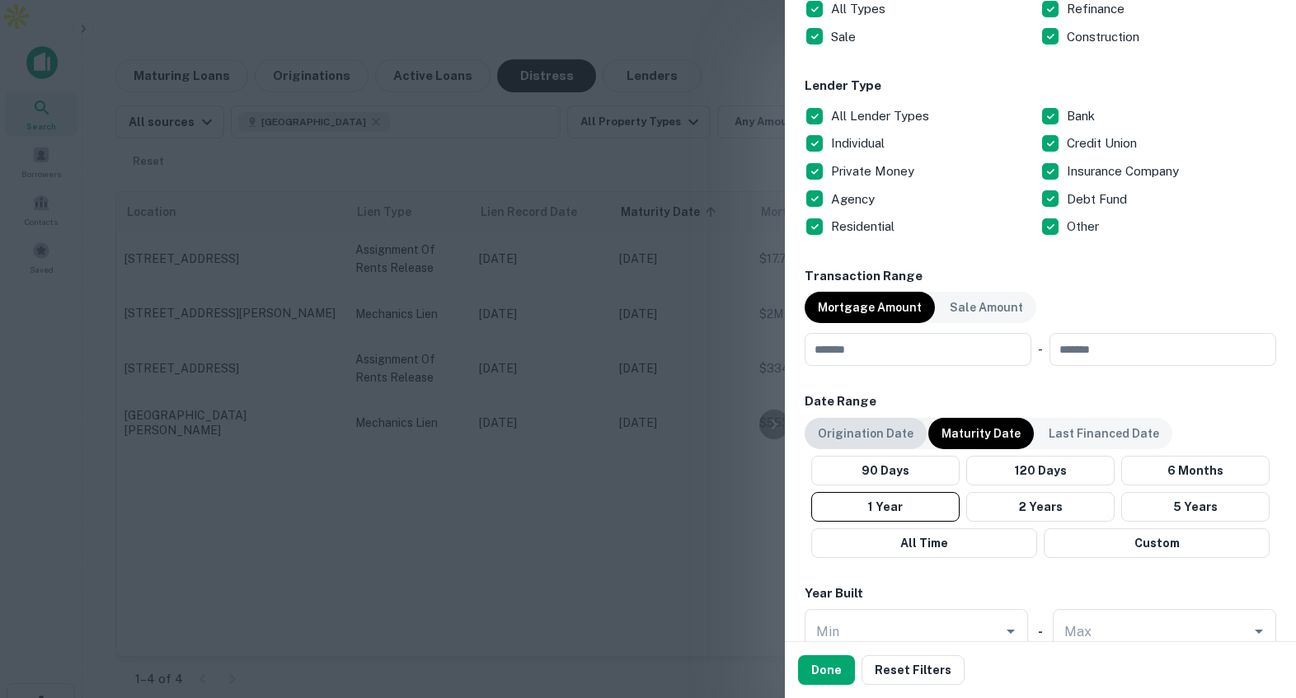
click at [891, 430] on p "Origination Date" at bounding box center [866, 434] width 96 height 18
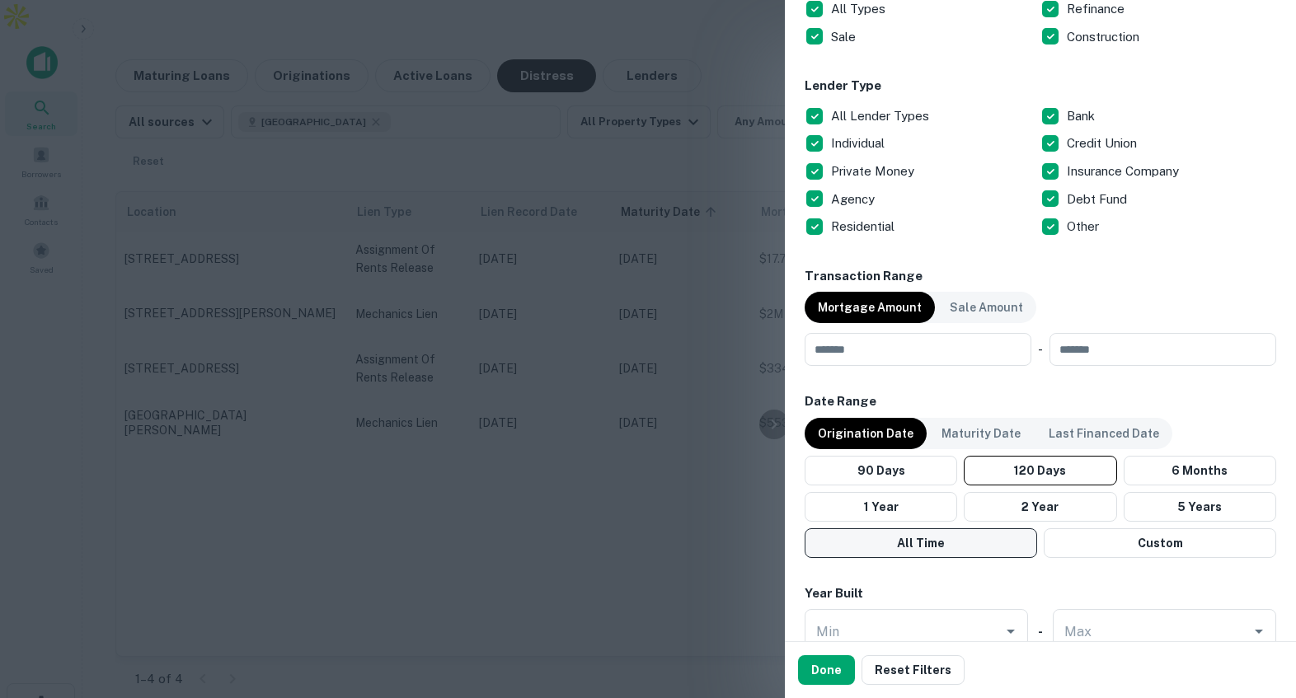
click at [913, 540] on button "All Time" at bounding box center [921, 543] width 232 height 30
click at [833, 679] on button "Done" at bounding box center [826, 670] width 57 height 30
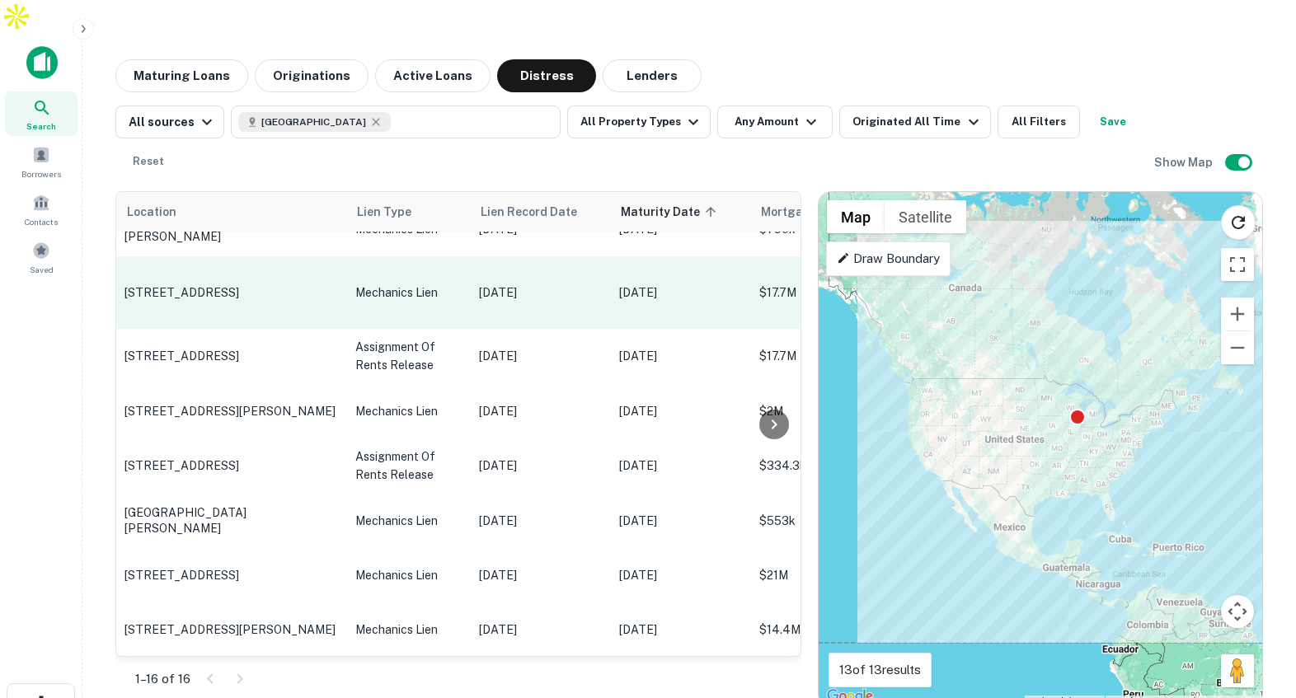
scroll to position [487, 0]
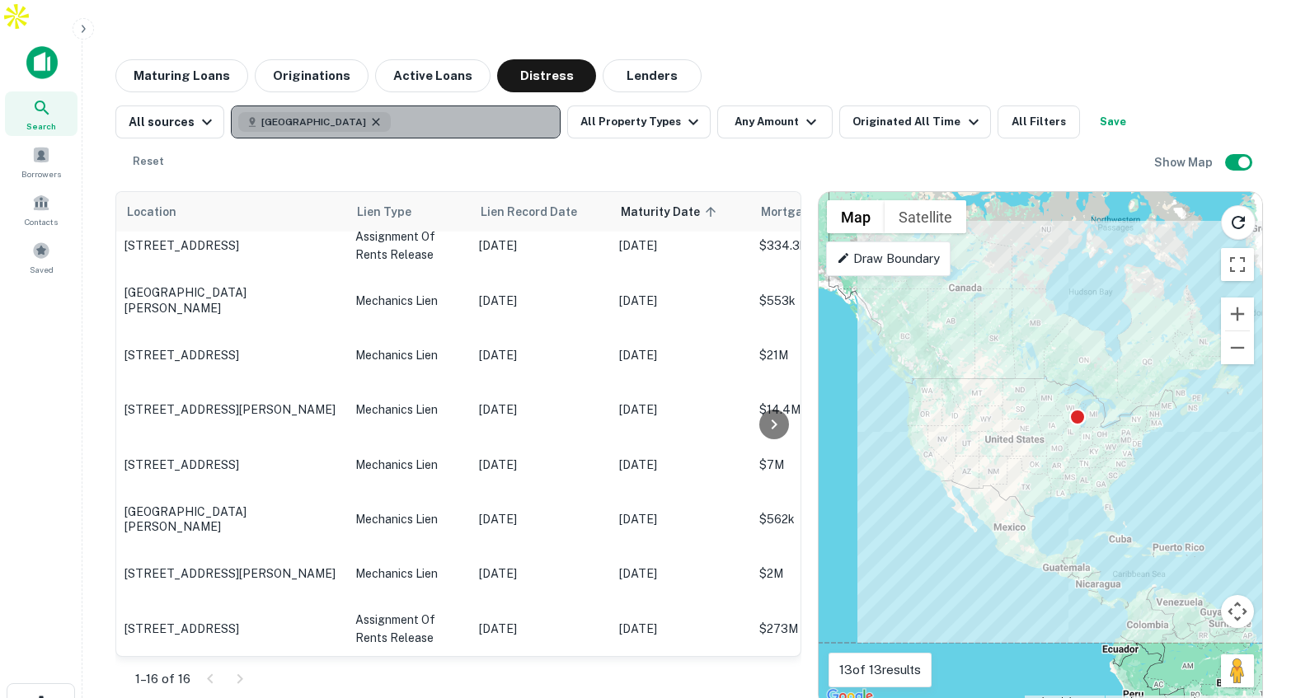
click at [369, 115] on icon "button" at bounding box center [375, 121] width 13 height 13
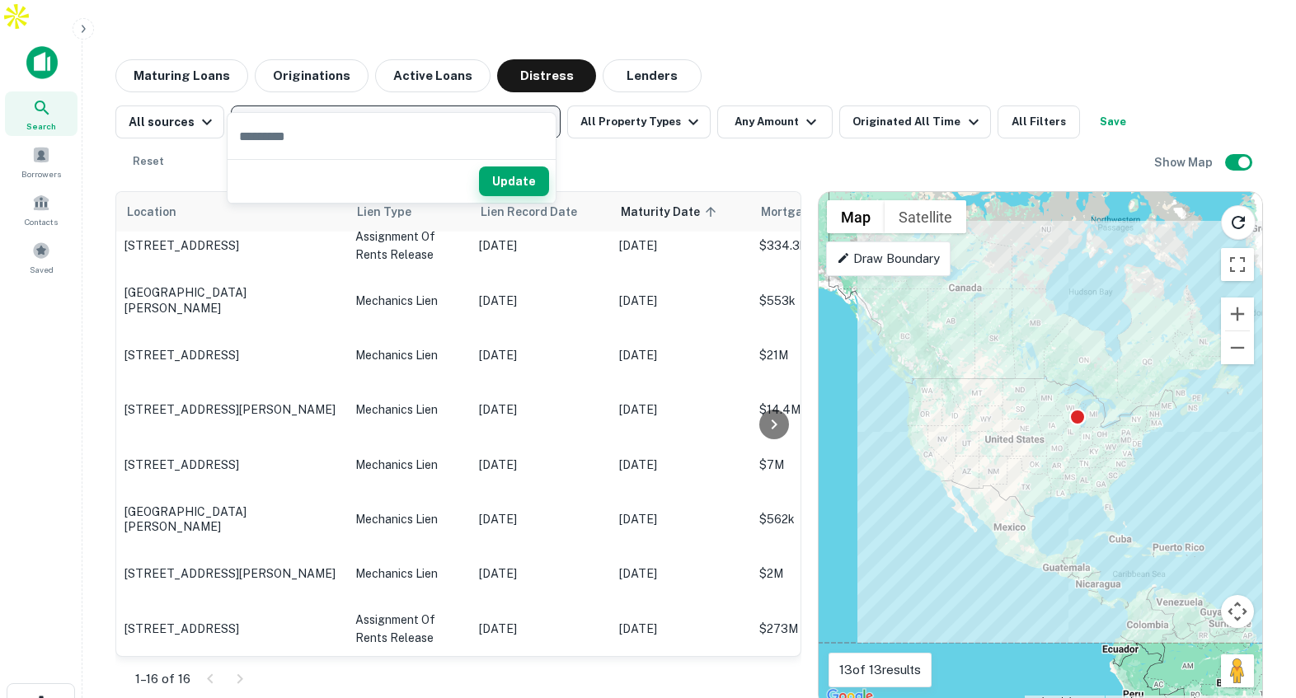
click at [525, 186] on button "Update" at bounding box center [514, 182] width 70 height 30
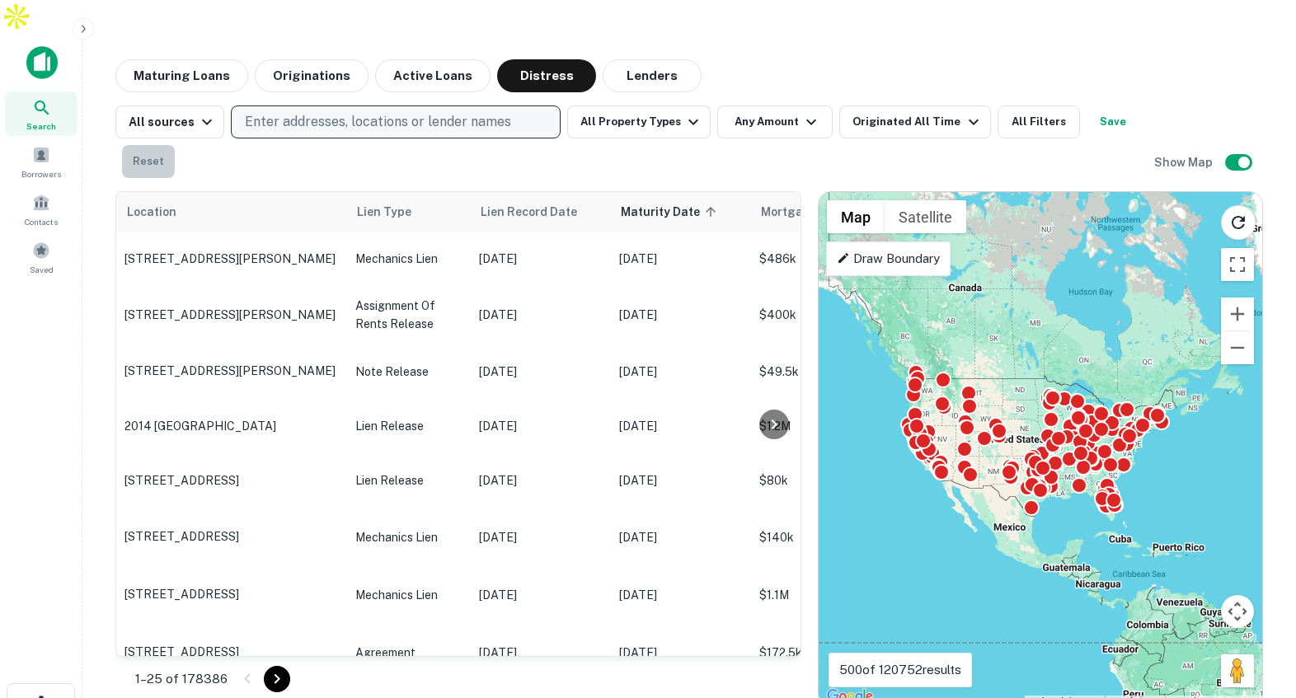
click at [157, 145] on button "Reset" at bounding box center [148, 161] width 53 height 33
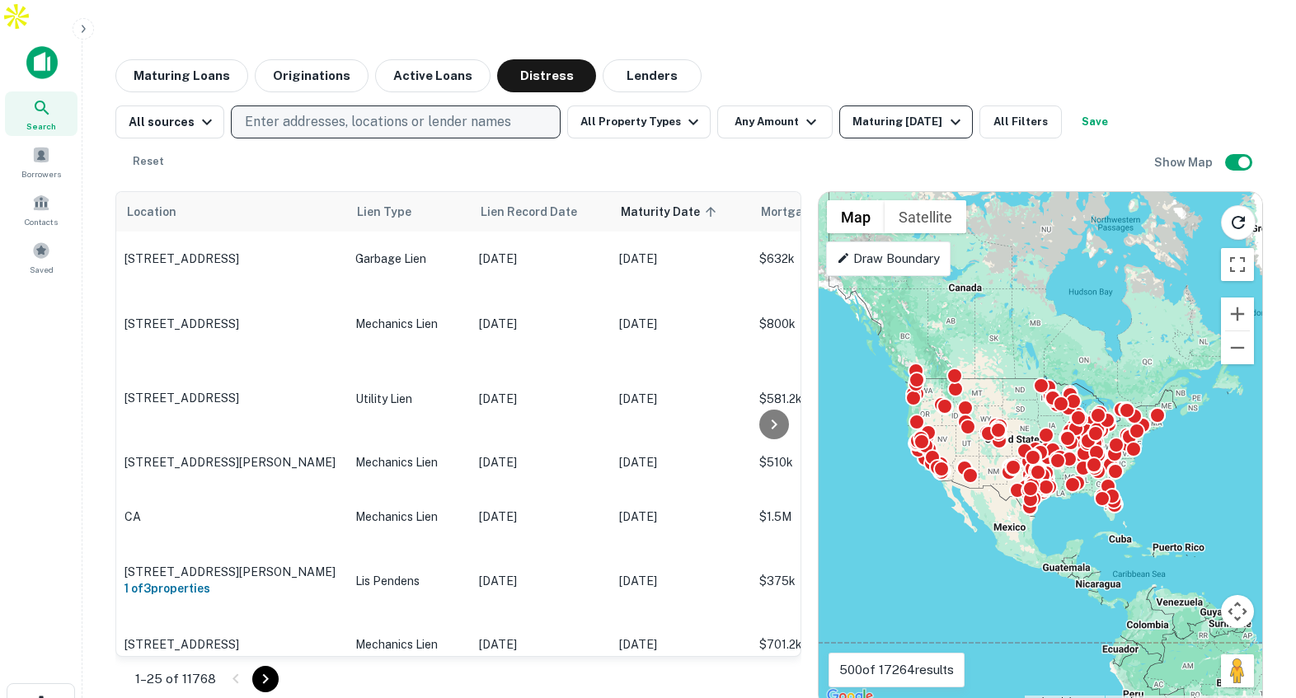
click at [892, 112] on div "Maturing [DATE]" at bounding box center [908, 122] width 112 height 20
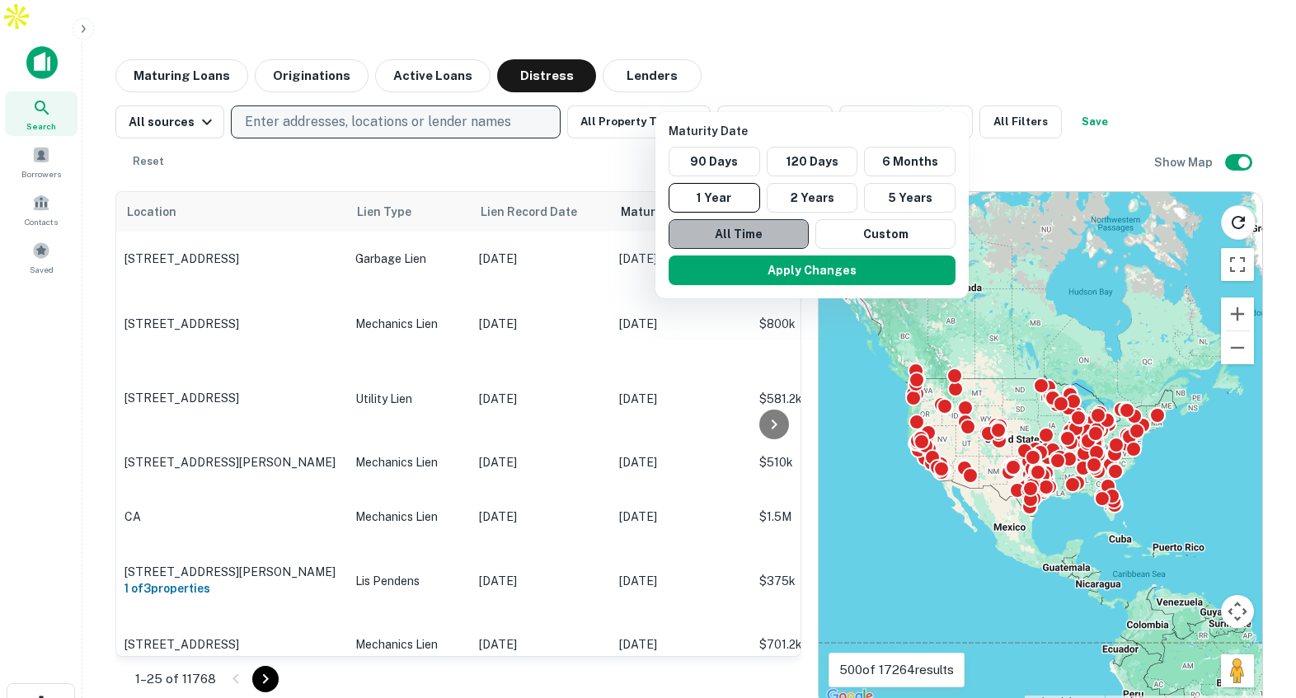
click at [774, 227] on button "All Time" at bounding box center [739, 234] width 140 height 30
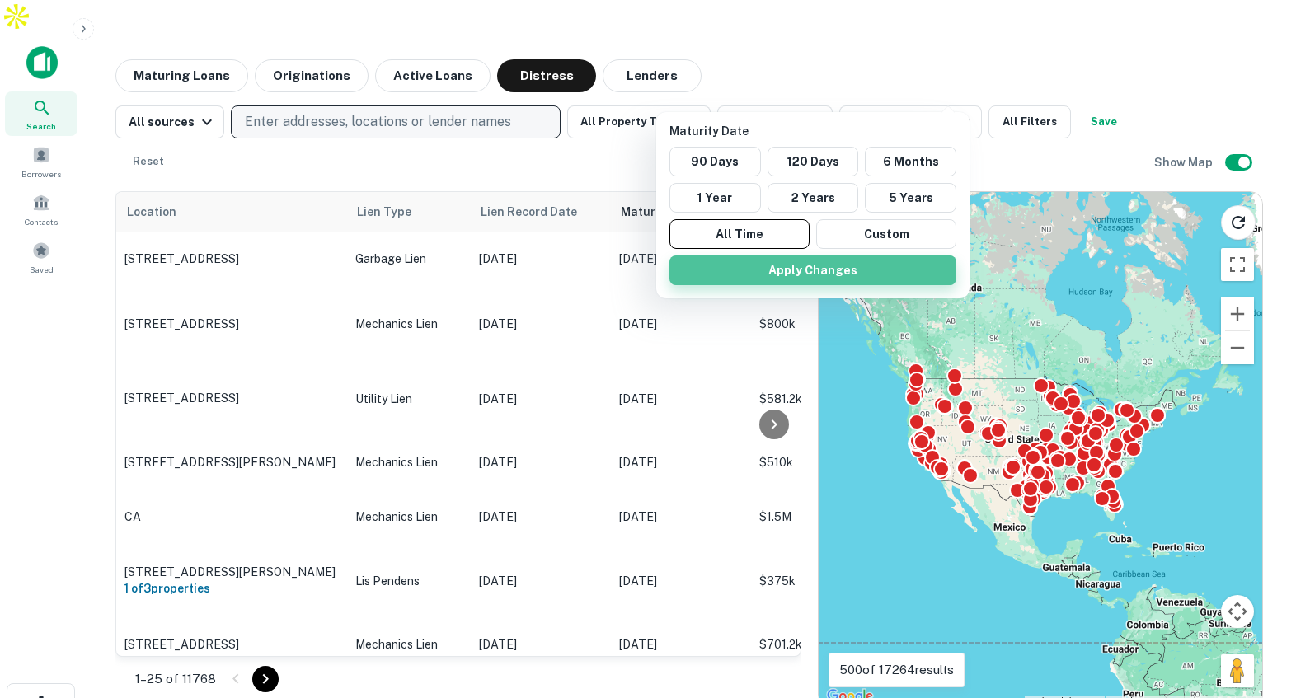
click at [848, 261] on button "Apply Changes" at bounding box center [812, 271] width 287 height 30
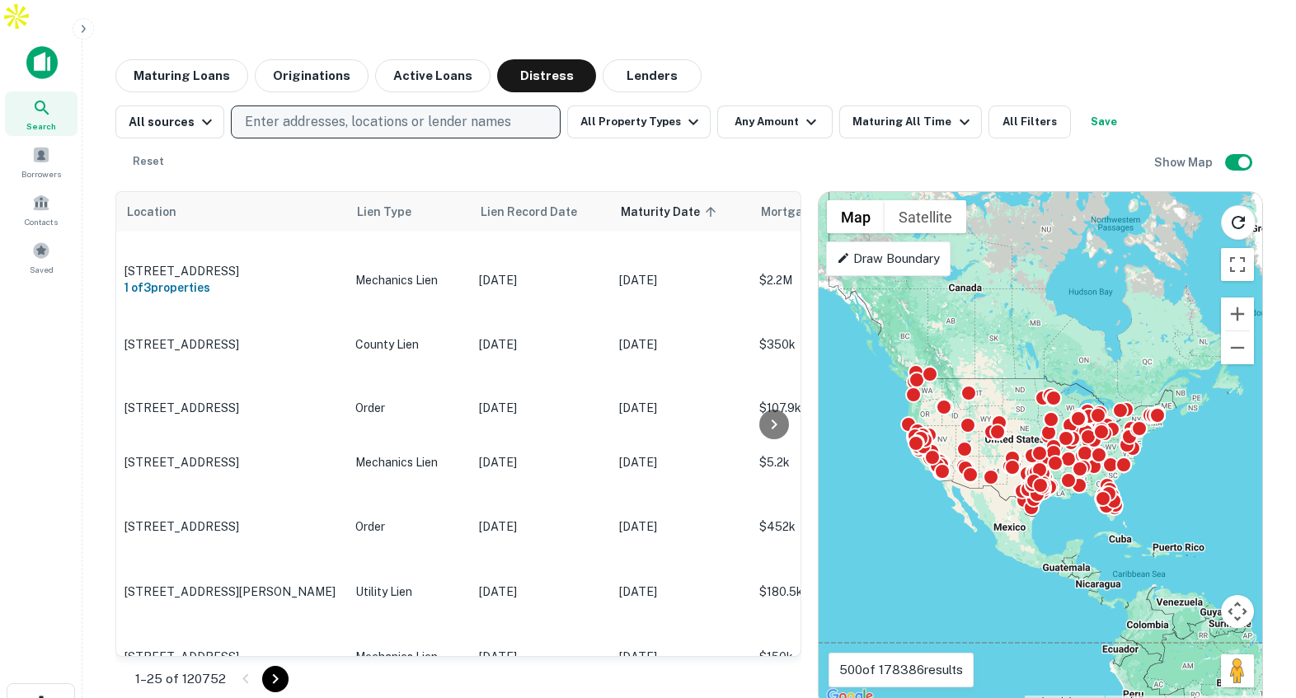
scroll to position [2525, 0]
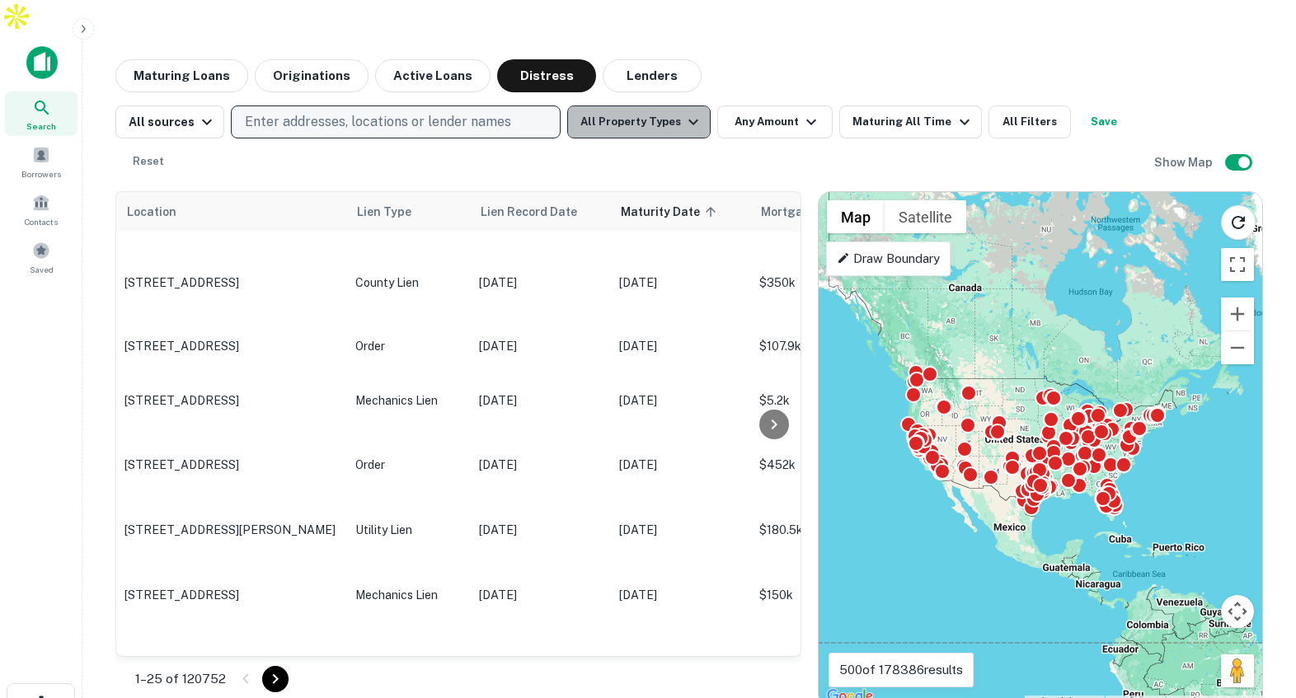
click at [638, 106] on button "All Property Types" at bounding box center [638, 122] width 143 height 33
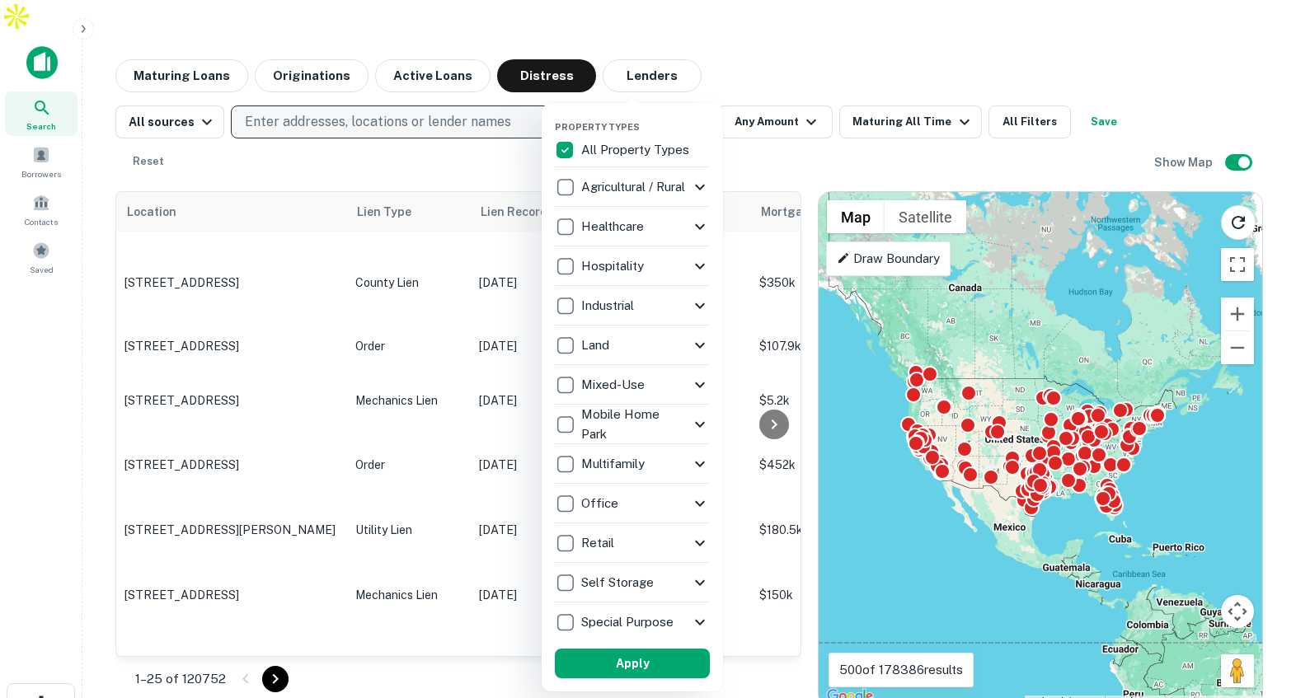
click at [746, 89] on div at bounding box center [648, 349] width 1296 height 698
click at [756, 87] on div at bounding box center [648, 349] width 1296 height 698
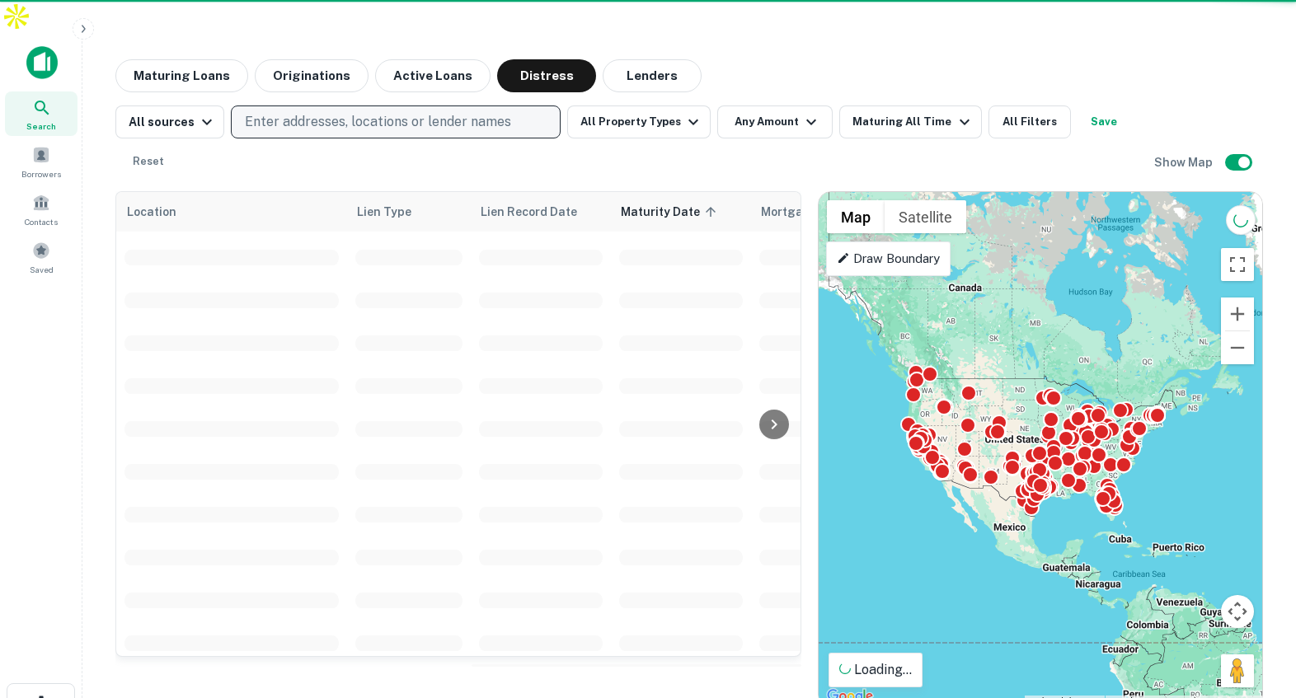
click at [774, 82] on div "Property Types All Property Types Agricultural / Rural Agricultural Farm Land R…" at bounding box center [648, 349] width 1296 height 698
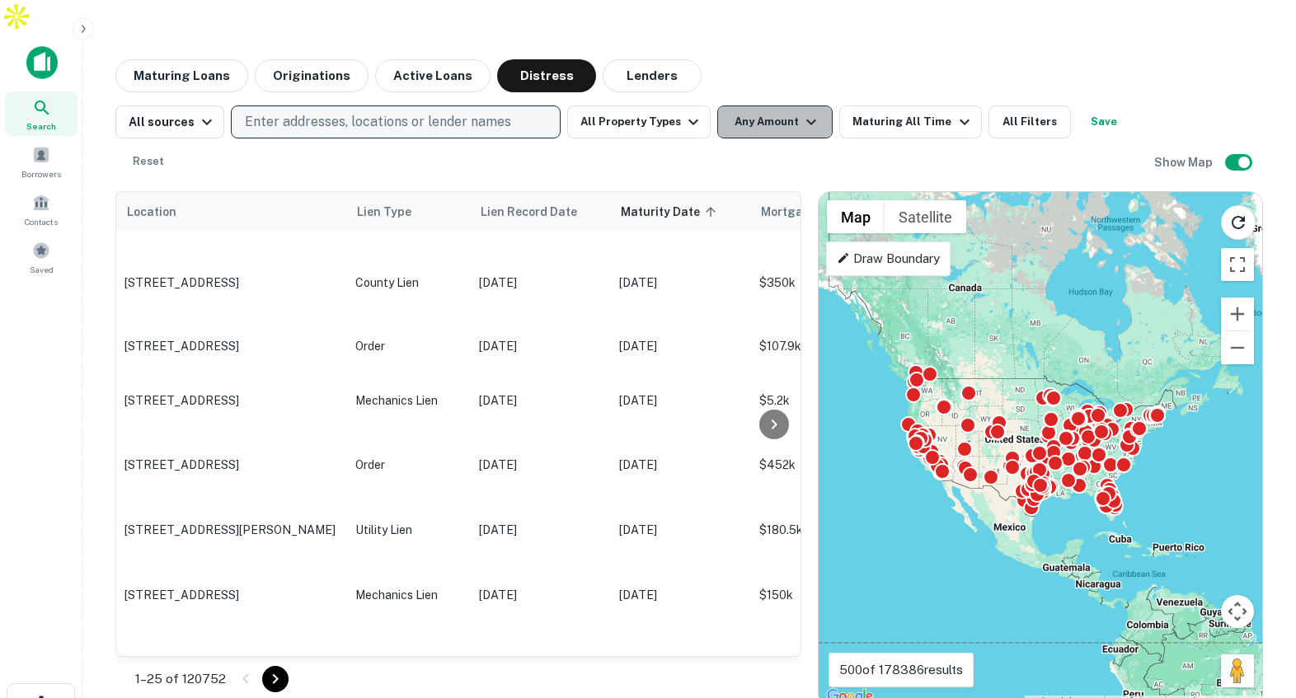
click at [801, 112] on icon "button" at bounding box center [811, 122] width 20 height 20
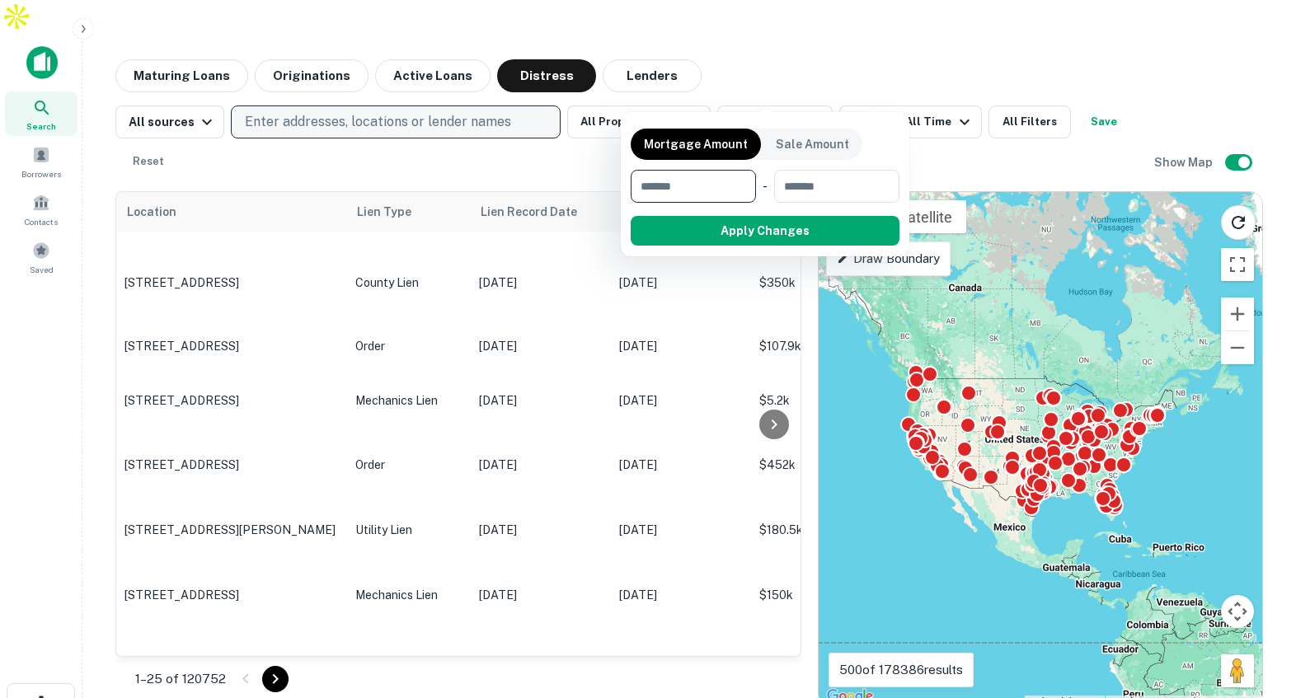
click at [743, 175] on input "number" at bounding box center [688, 186] width 114 height 33
type input "*******"
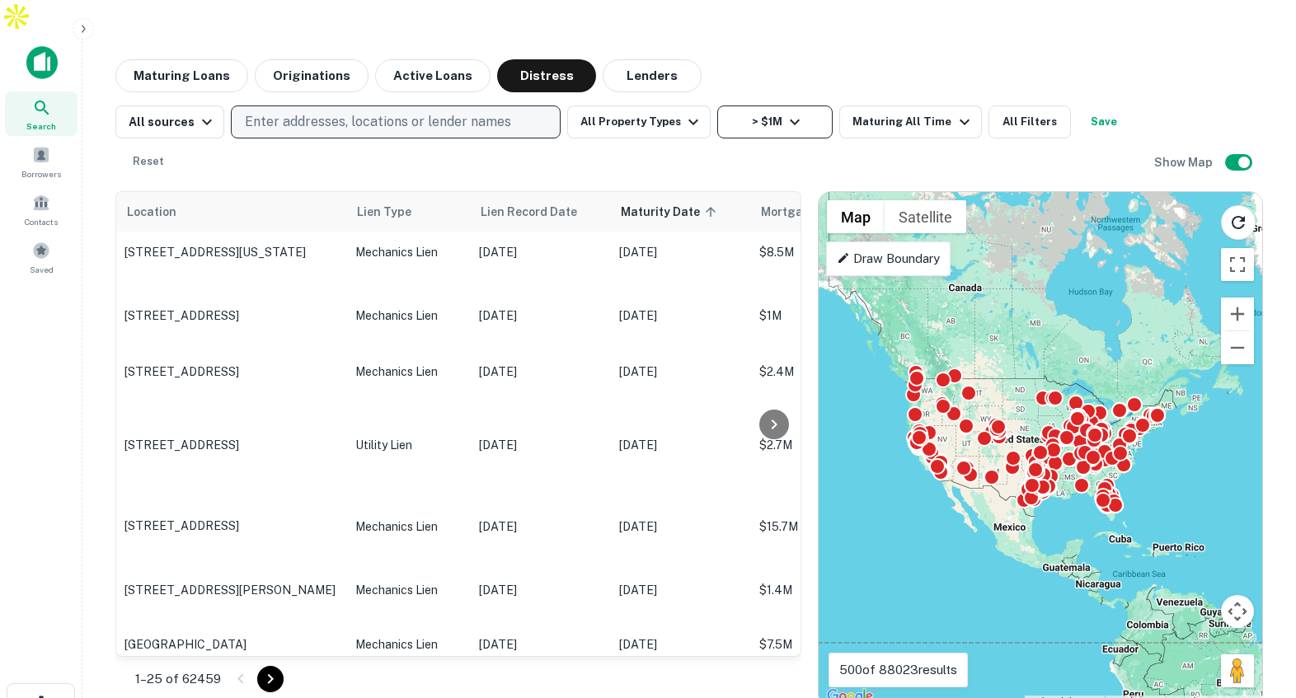
click at [785, 112] on icon "button" at bounding box center [795, 122] width 20 height 20
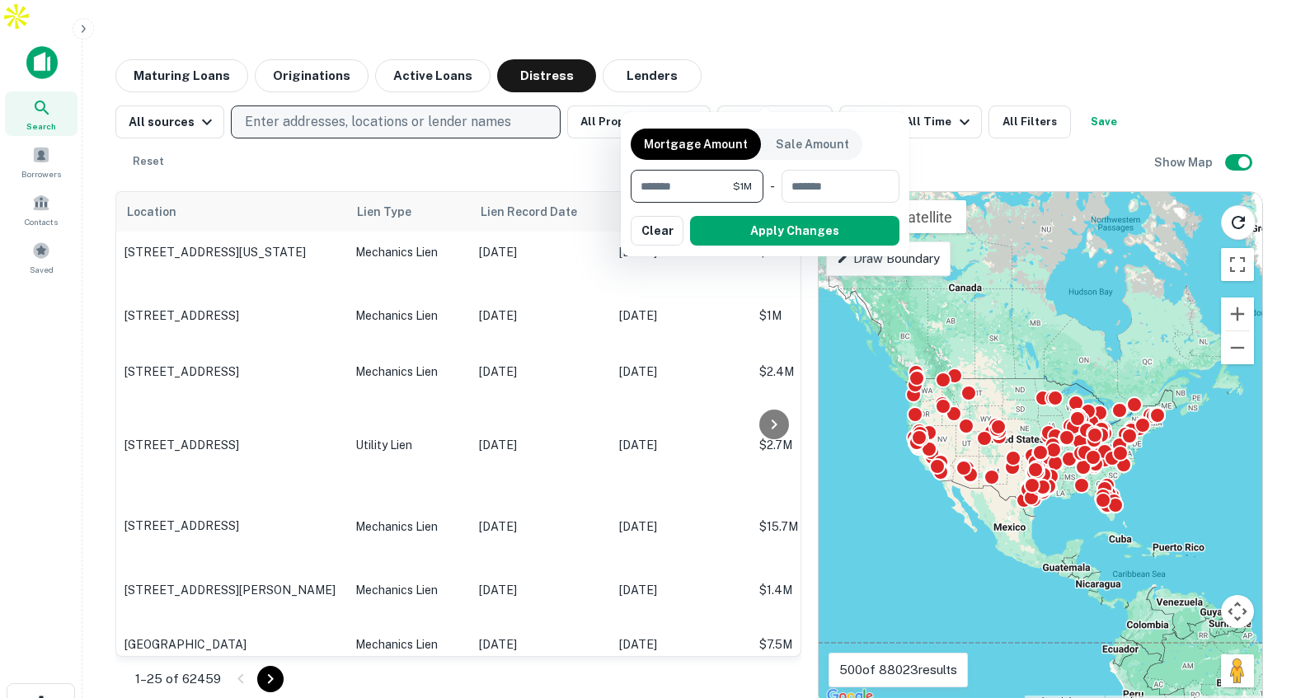
click at [716, 185] on input "*******" at bounding box center [682, 186] width 102 height 33
type input "********"
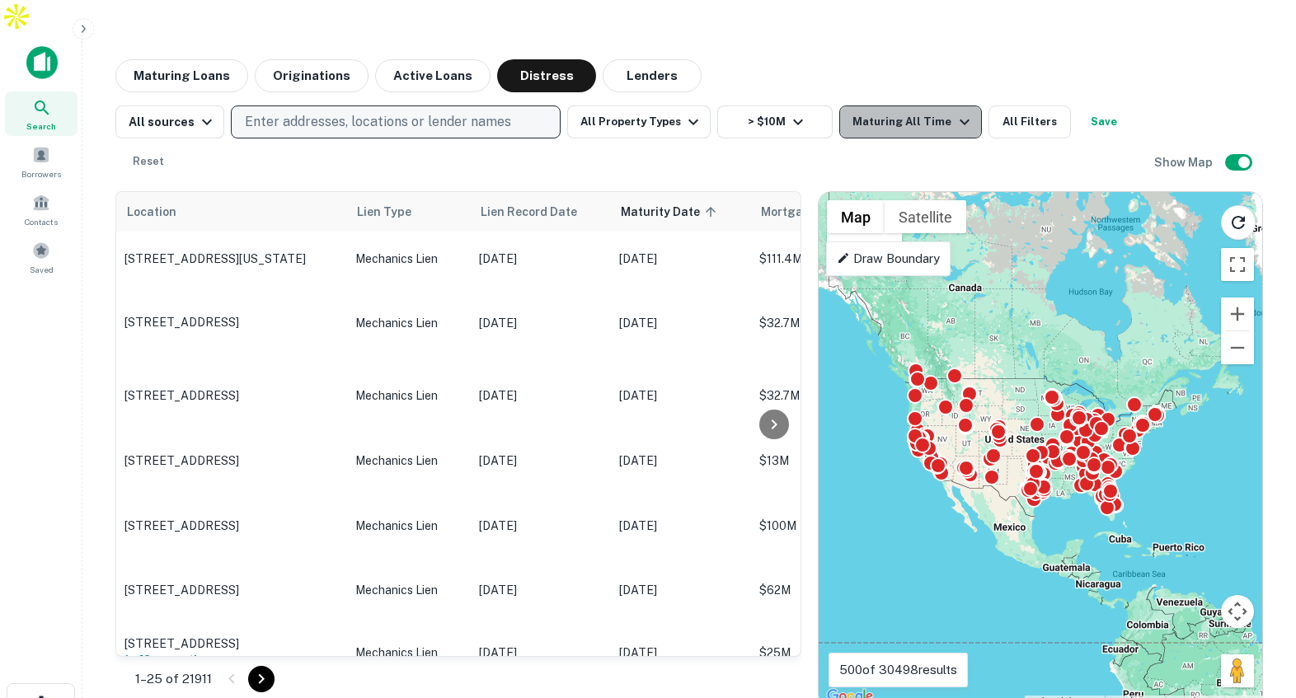
click at [927, 112] on div "Maturing All Time" at bounding box center [912, 122] width 121 height 20
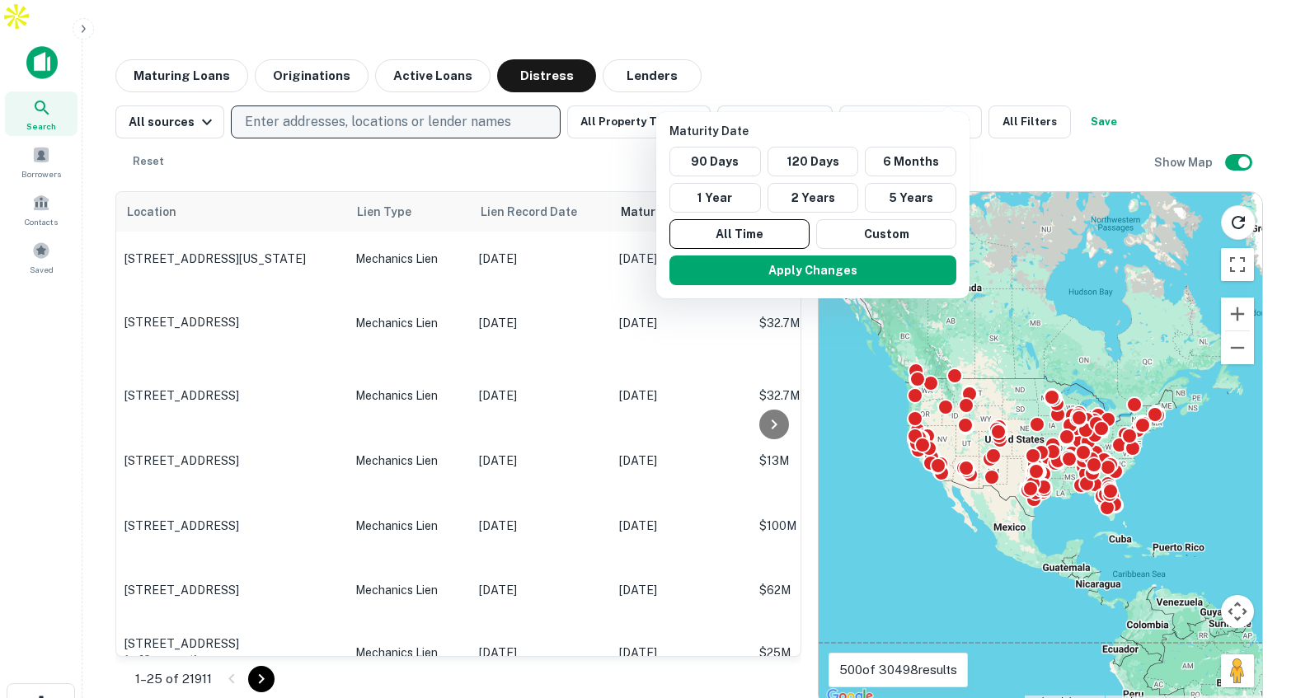
click at [1003, 82] on div at bounding box center [648, 349] width 1296 height 698
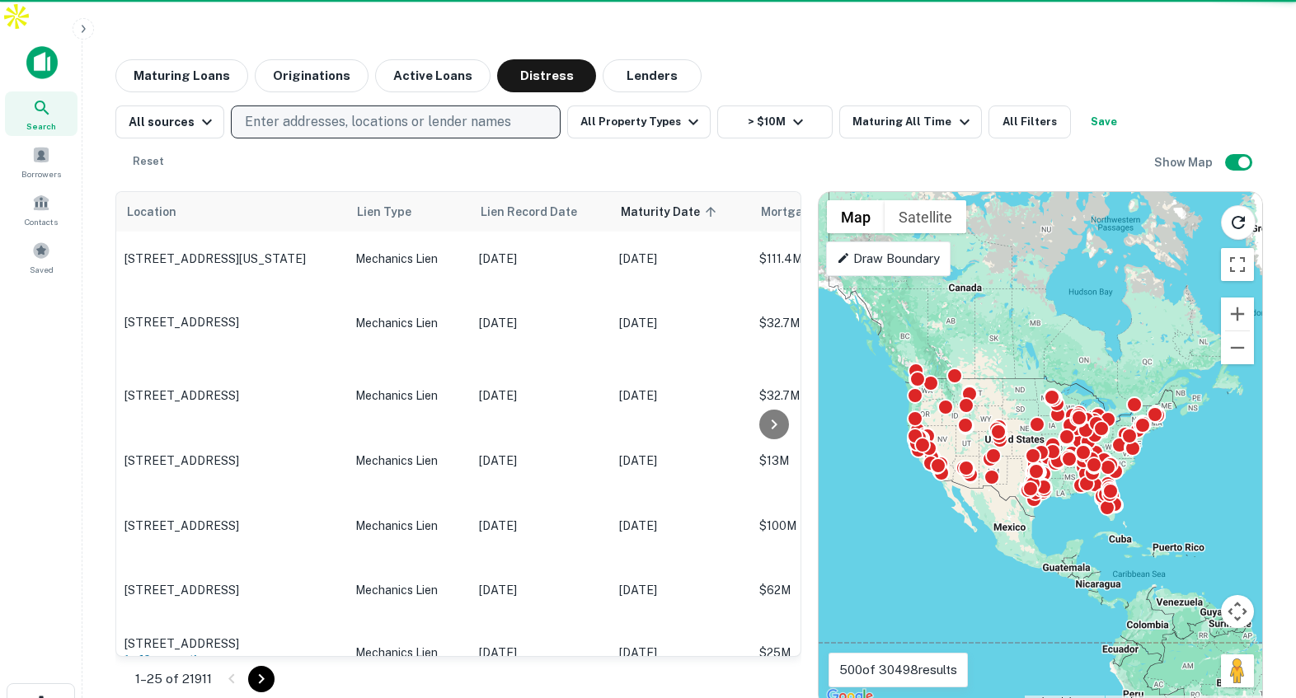
click at [1003, 106] on button "All Filters" at bounding box center [1029, 122] width 82 height 33
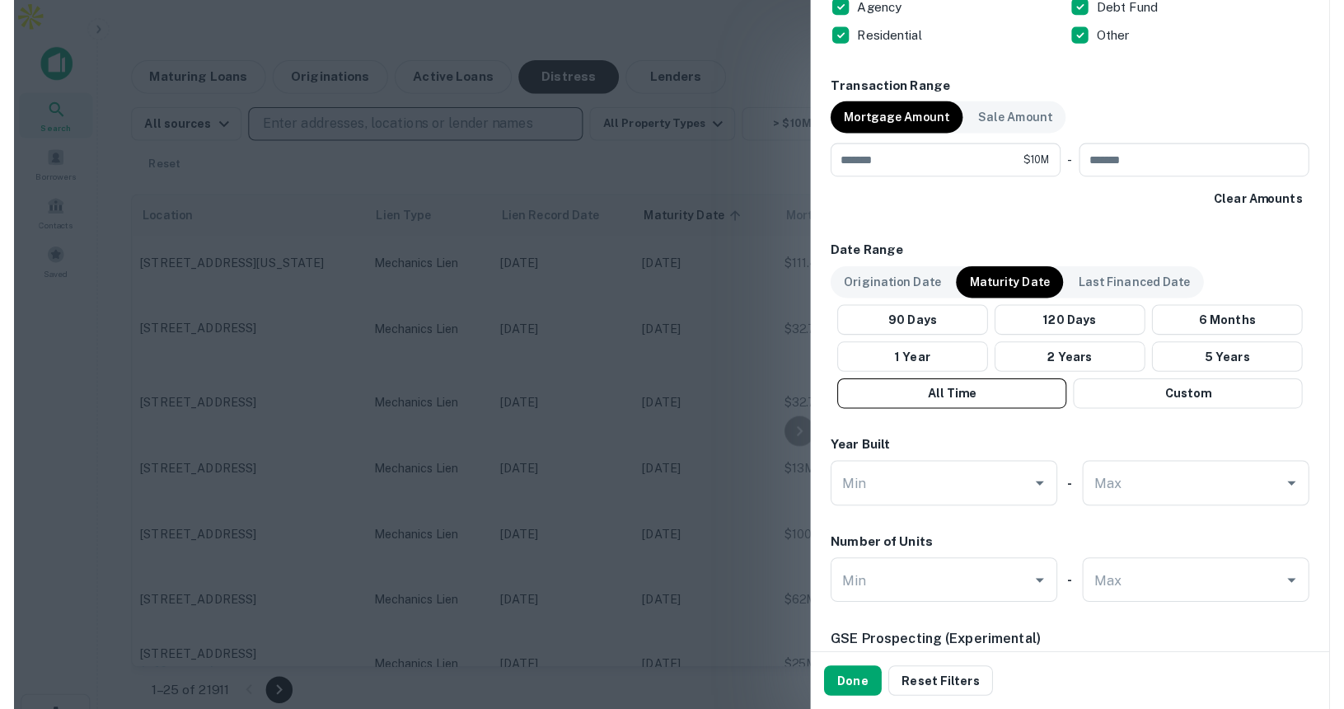
scroll to position [1352, 0]
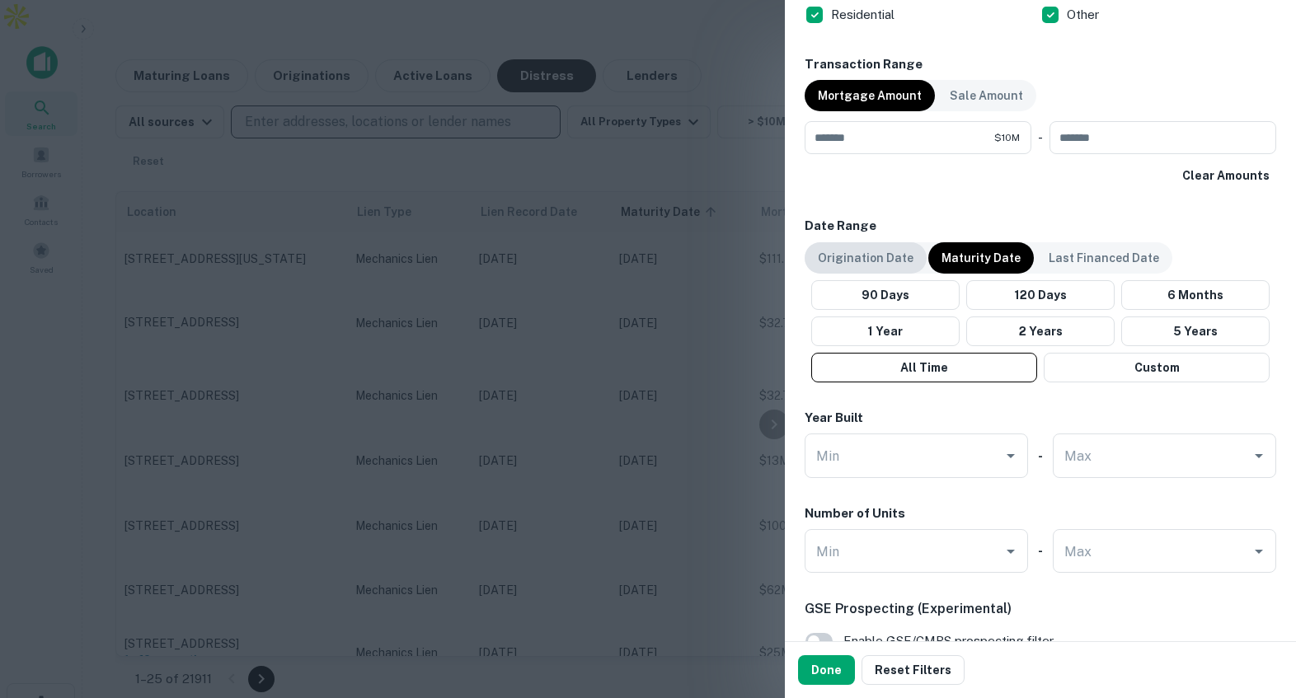
click at [858, 266] on p "Origination Date" at bounding box center [866, 258] width 96 height 18
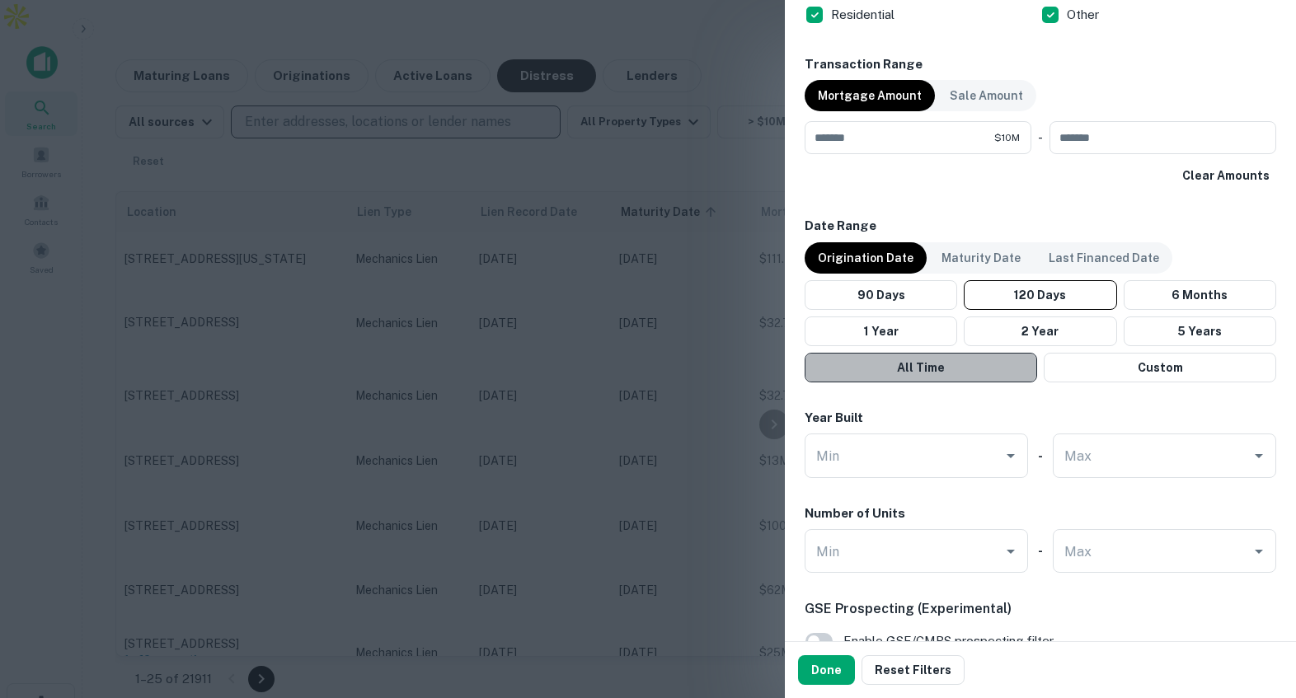
click at [915, 358] on button "All Time" at bounding box center [921, 368] width 232 height 30
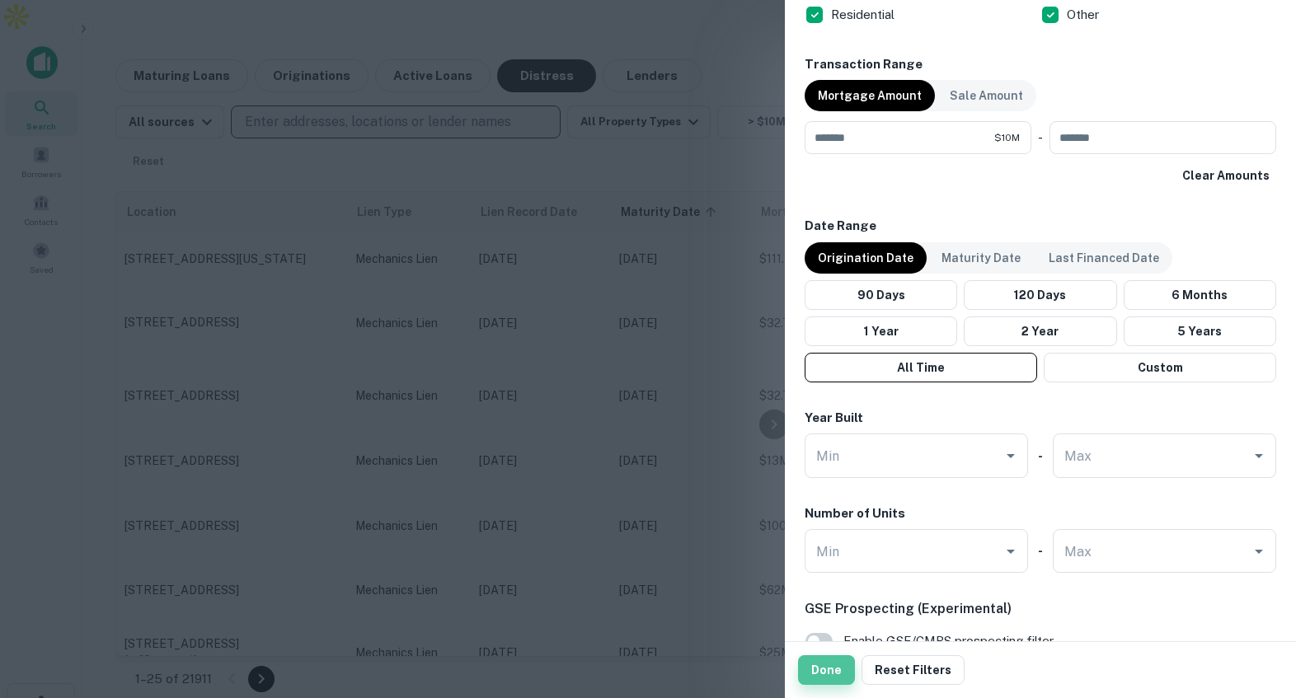
click at [825, 665] on button "Done" at bounding box center [826, 670] width 57 height 30
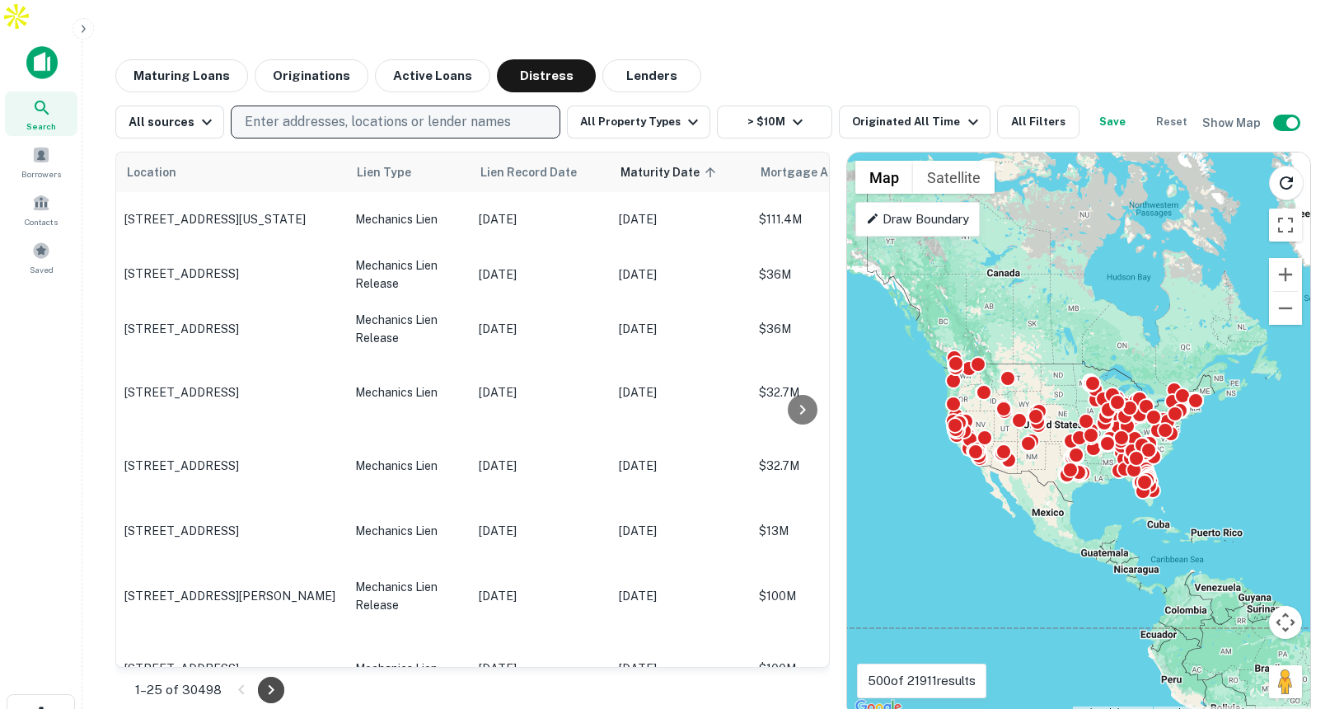
click at [274, 680] on icon "Go to next page" at bounding box center [271, 690] width 20 height 20
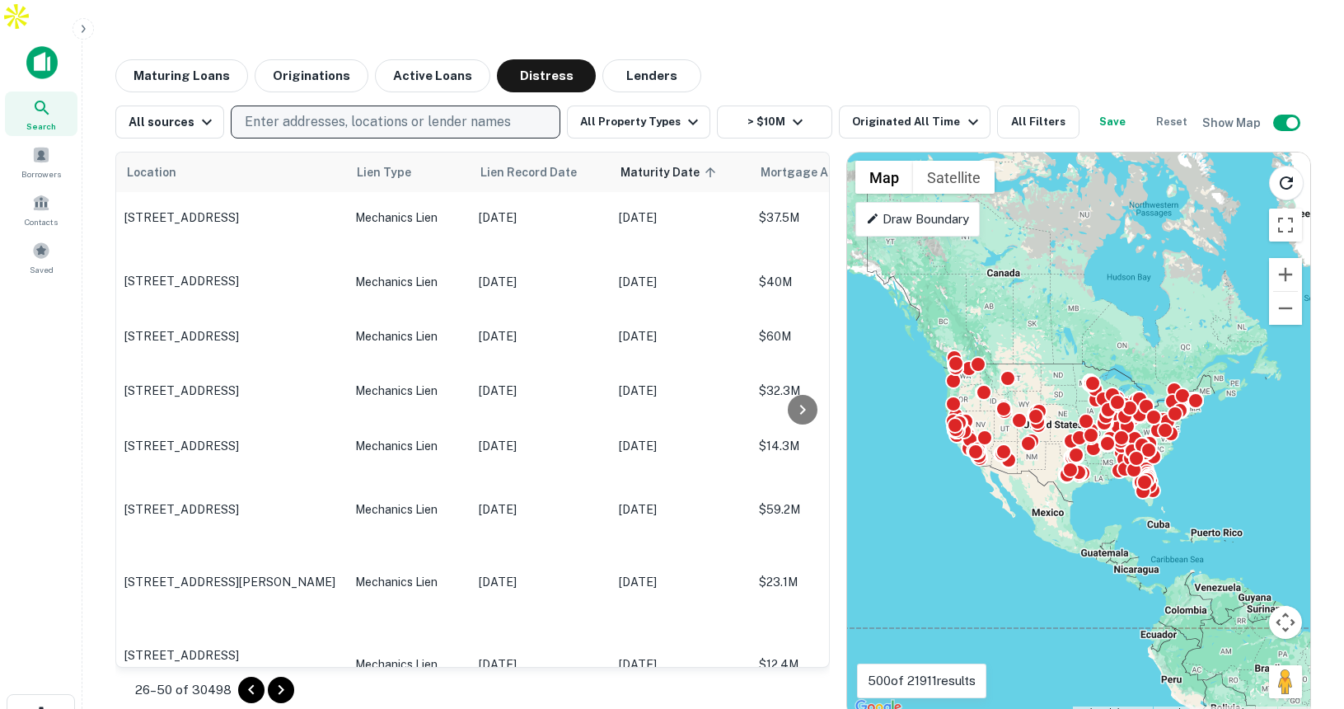
scroll to position [2797, 0]
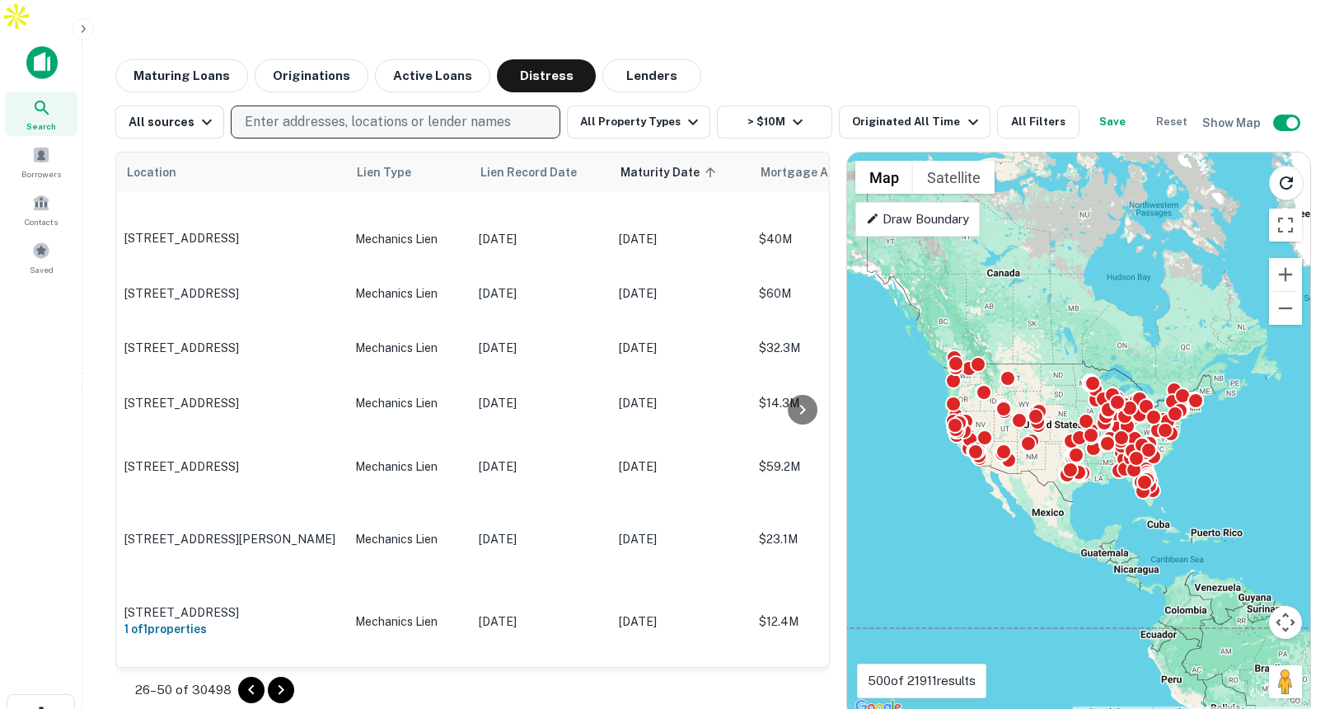
click at [282, 680] on icon "Go to next page" at bounding box center [281, 690] width 20 height 20
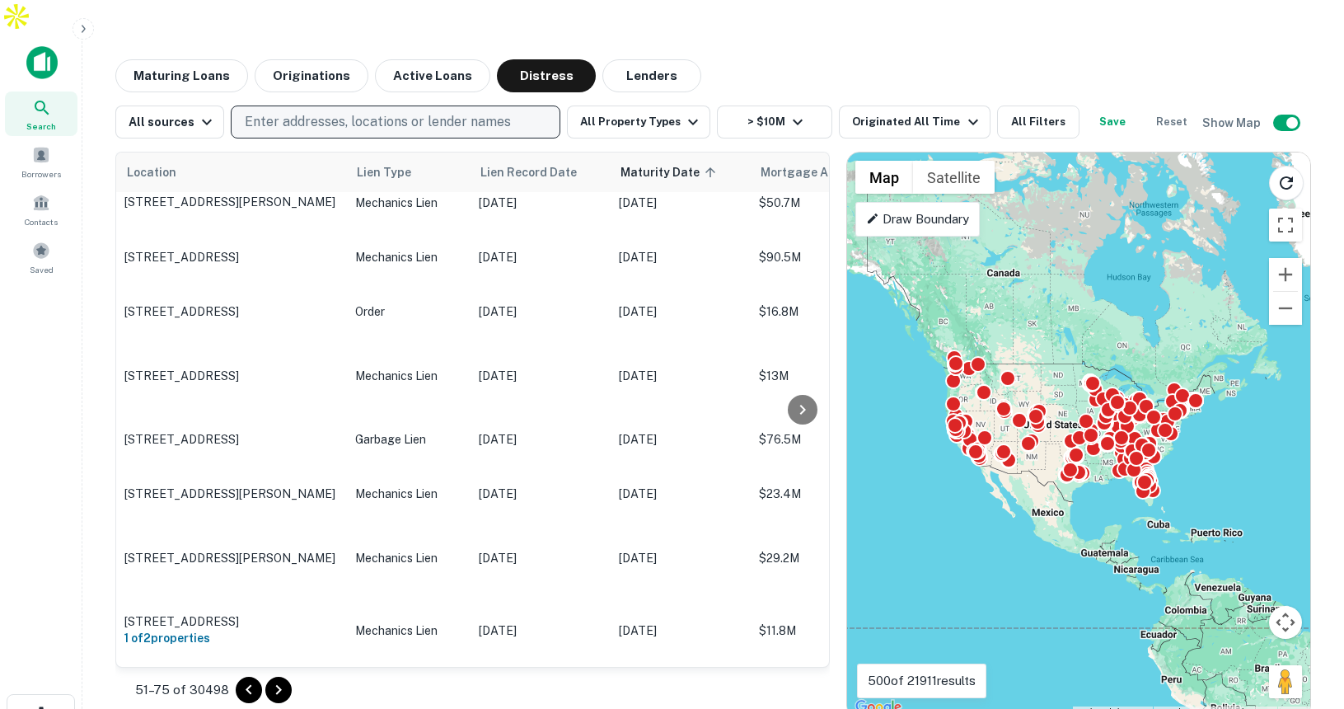
scroll to position [2887, 0]
click at [269, 680] on icon "Go to next page" at bounding box center [279, 690] width 20 height 20
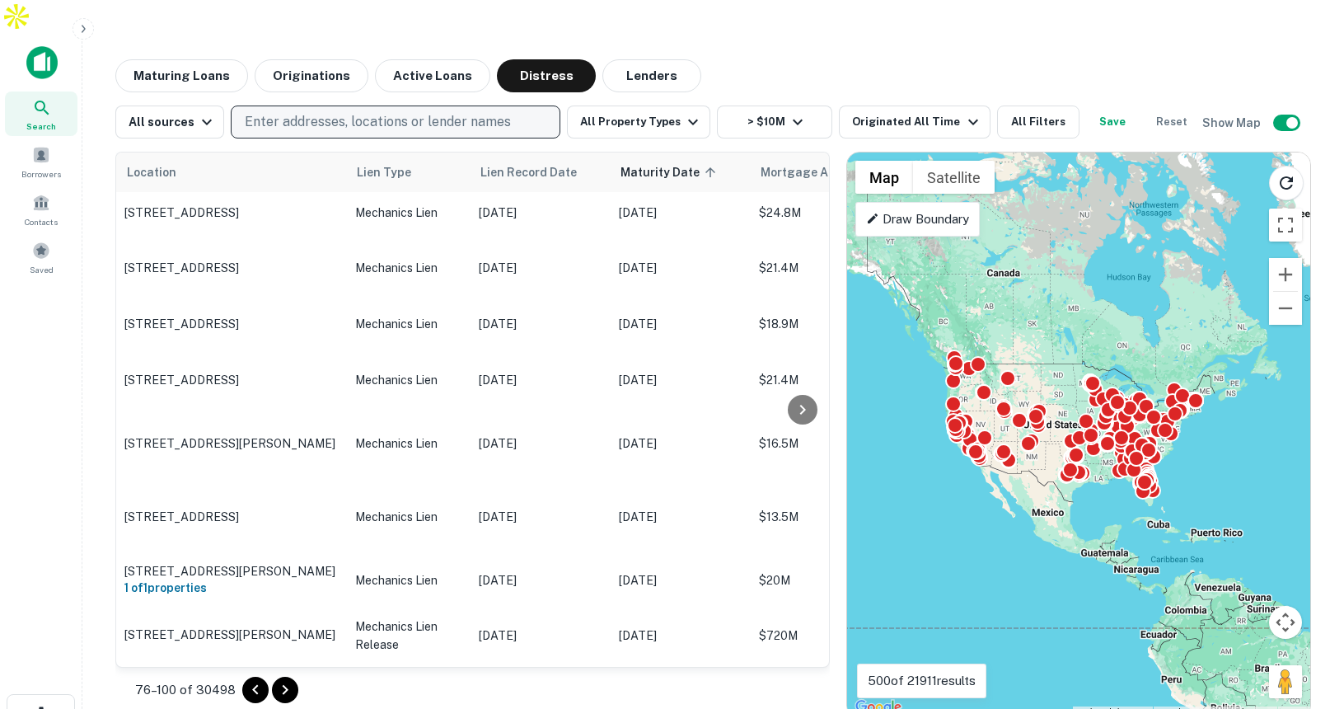
scroll to position [2527, 0]
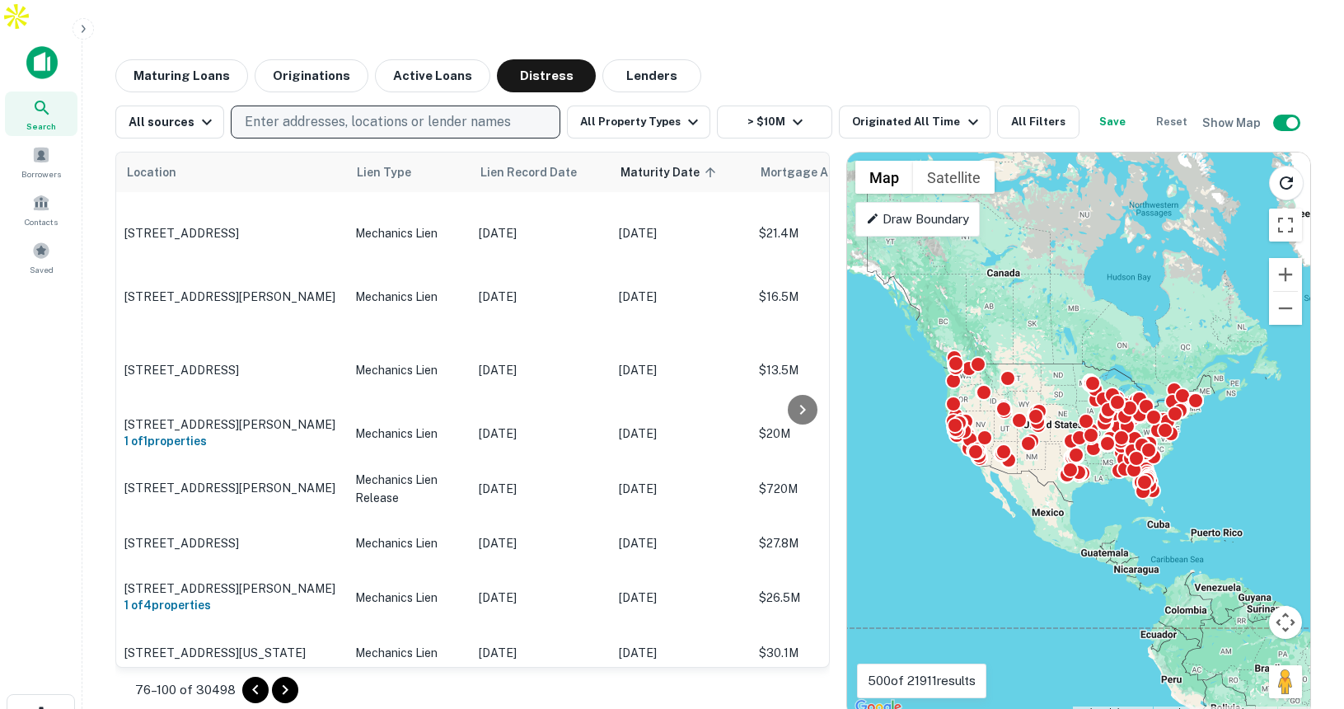
click at [291, 680] on icon "Go to next page" at bounding box center [285, 690] width 20 height 20
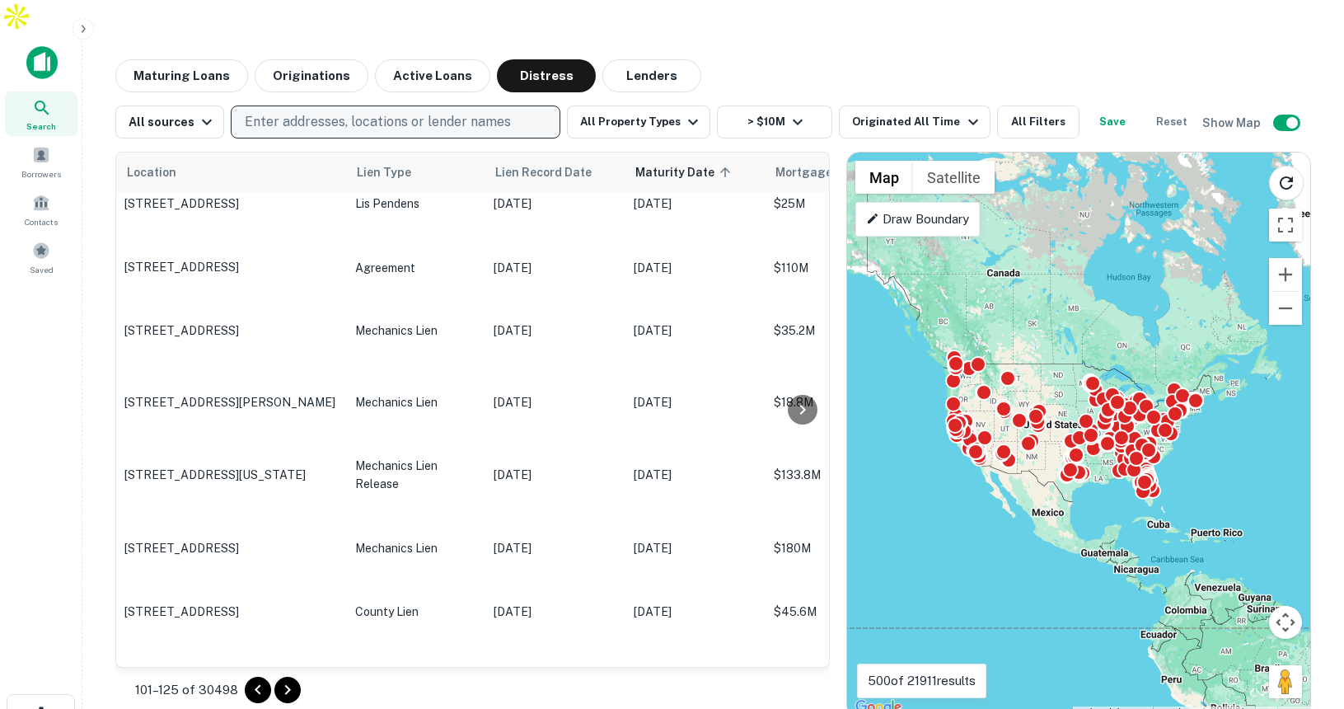
scroll to position [2004, 0]
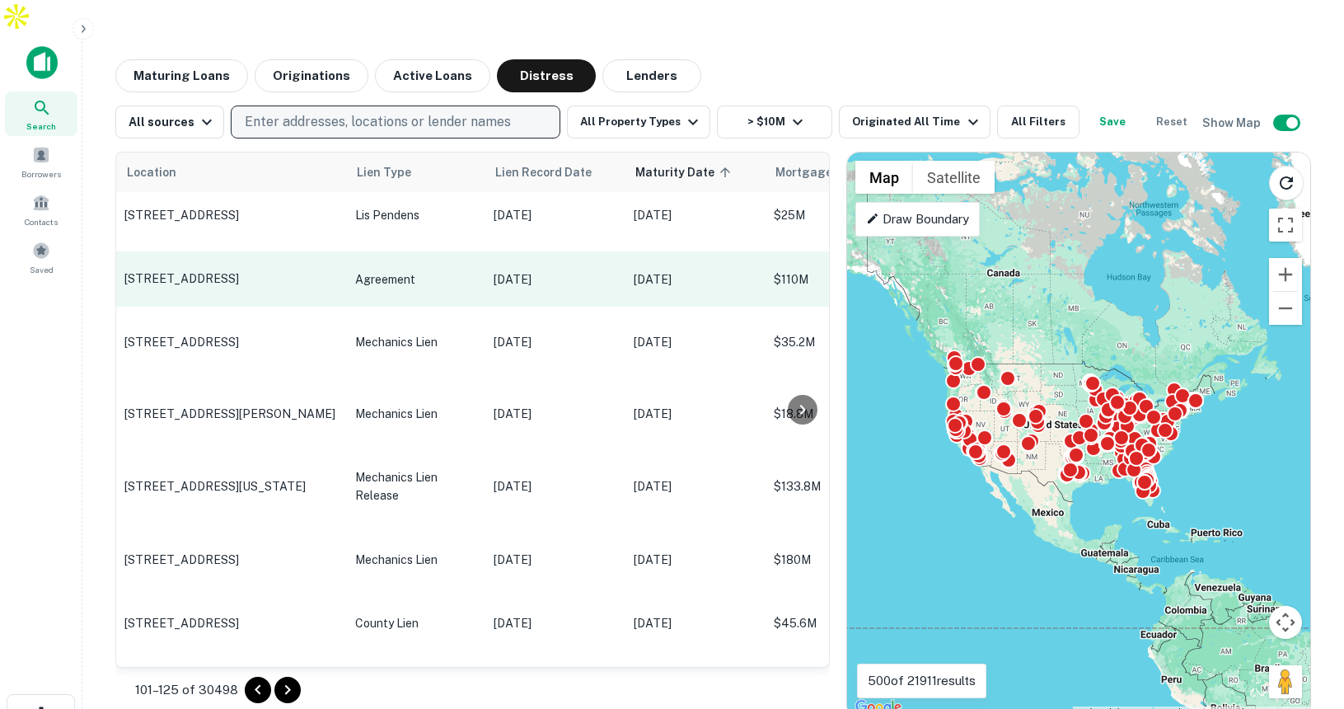
click at [462, 270] on p "Agreement" at bounding box center [416, 279] width 122 height 18
